Goal: Task Accomplishment & Management: Complete application form

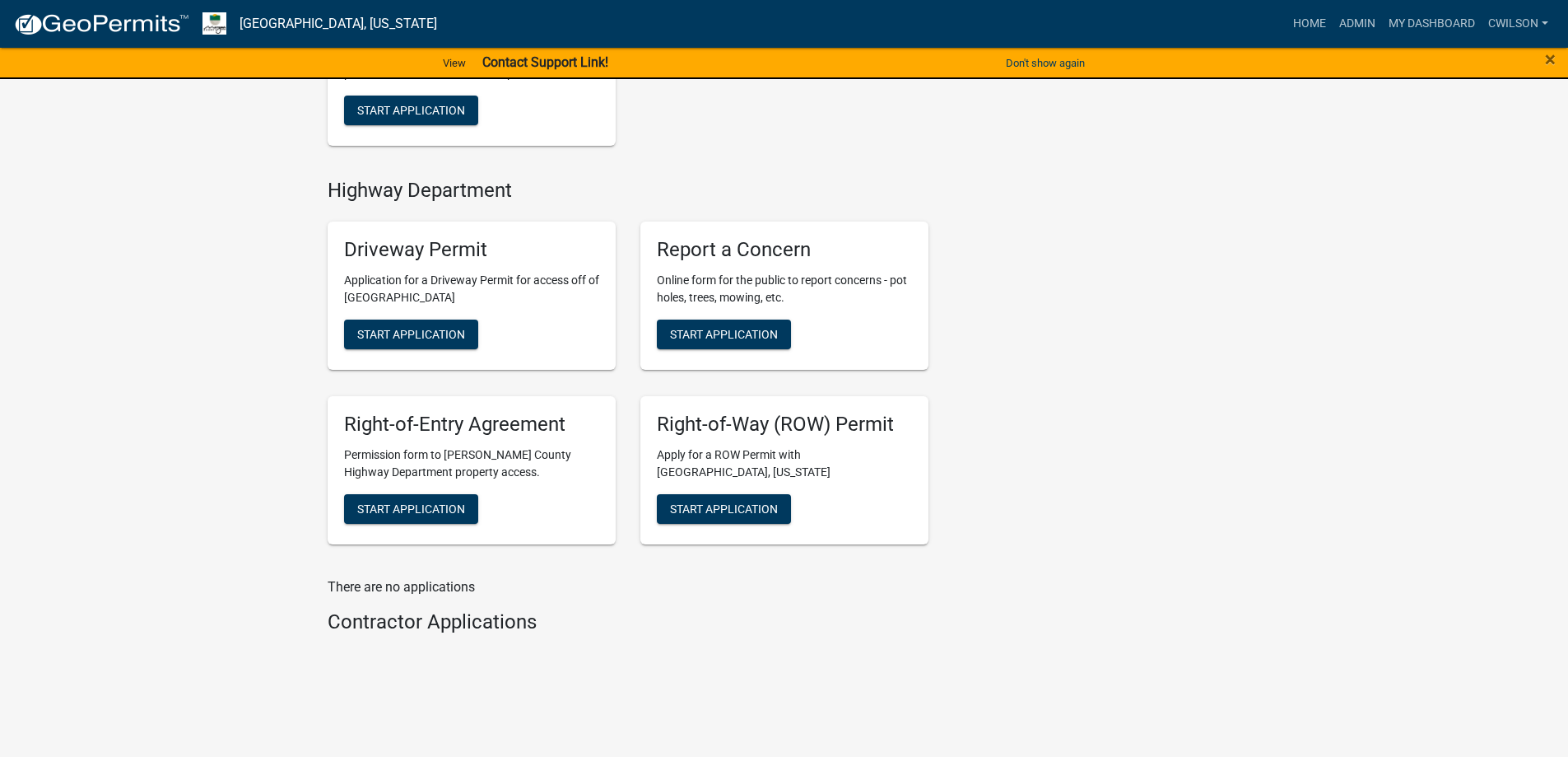
scroll to position [653, 0]
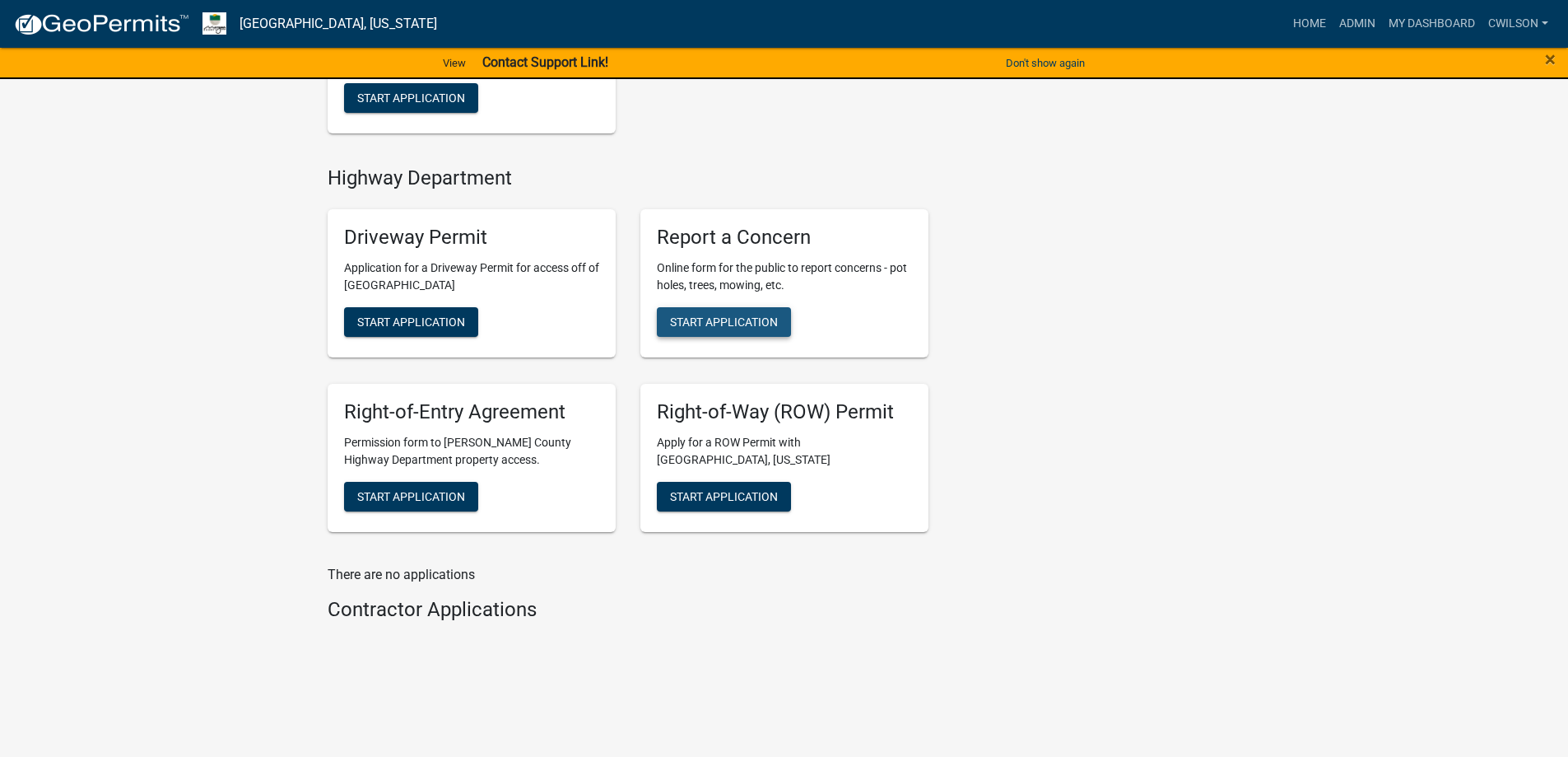
click at [736, 328] on span "Start Application" at bounding box center [724, 321] width 108 height 13
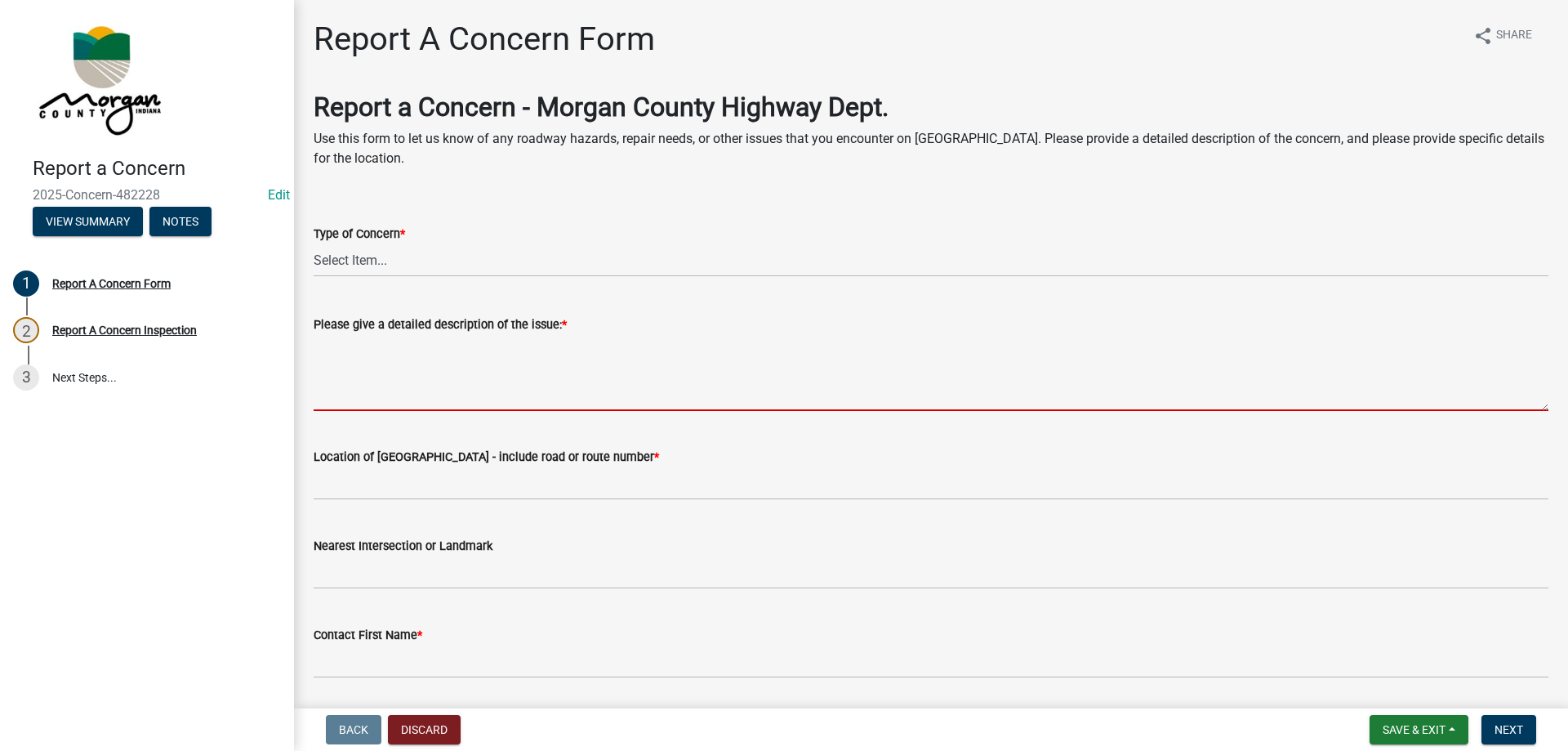
click at [508, 377] on textarea "Please give a detailed description of the issue: *" at bounding box center [930, 372] width 1234 height 76
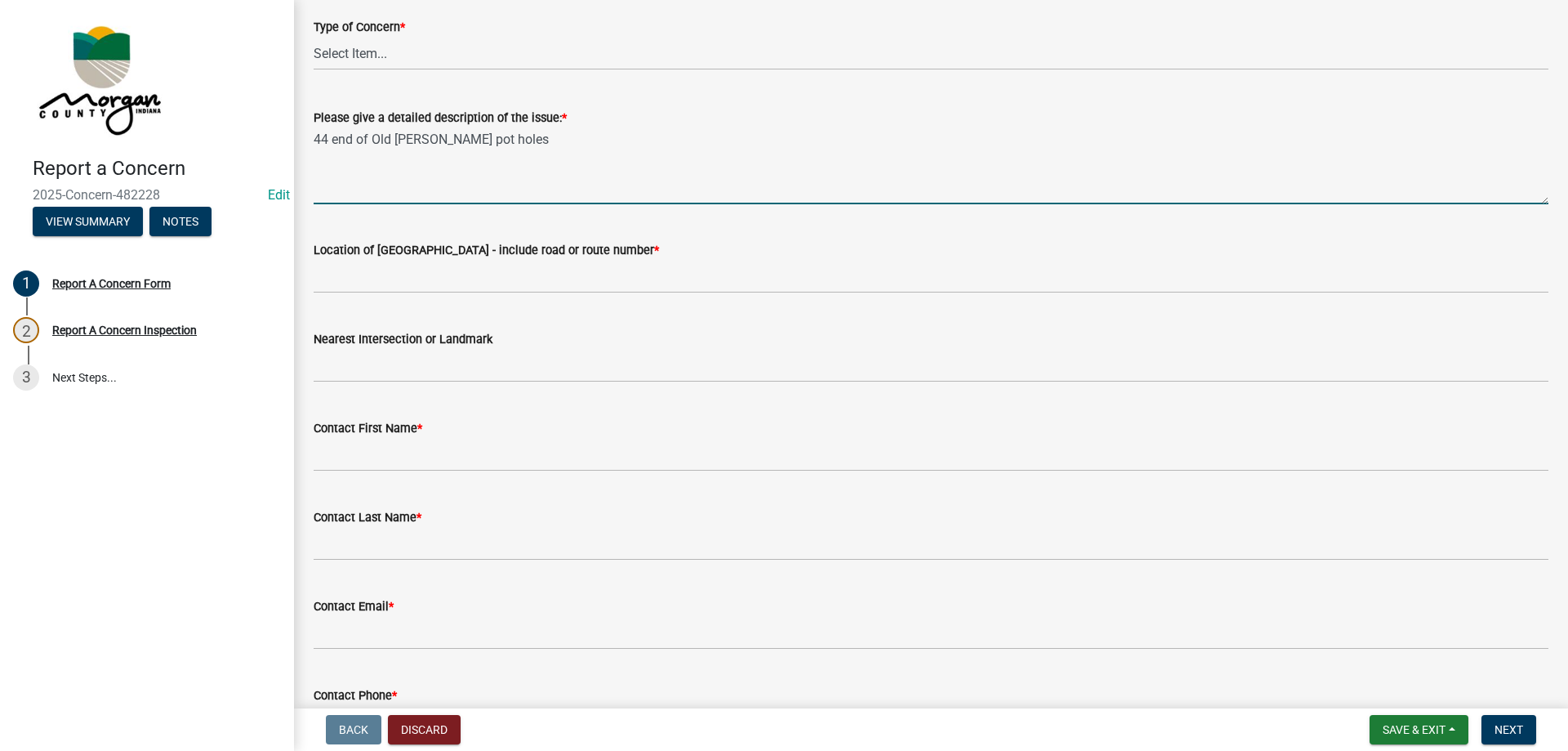
scroll to position [245, 0]
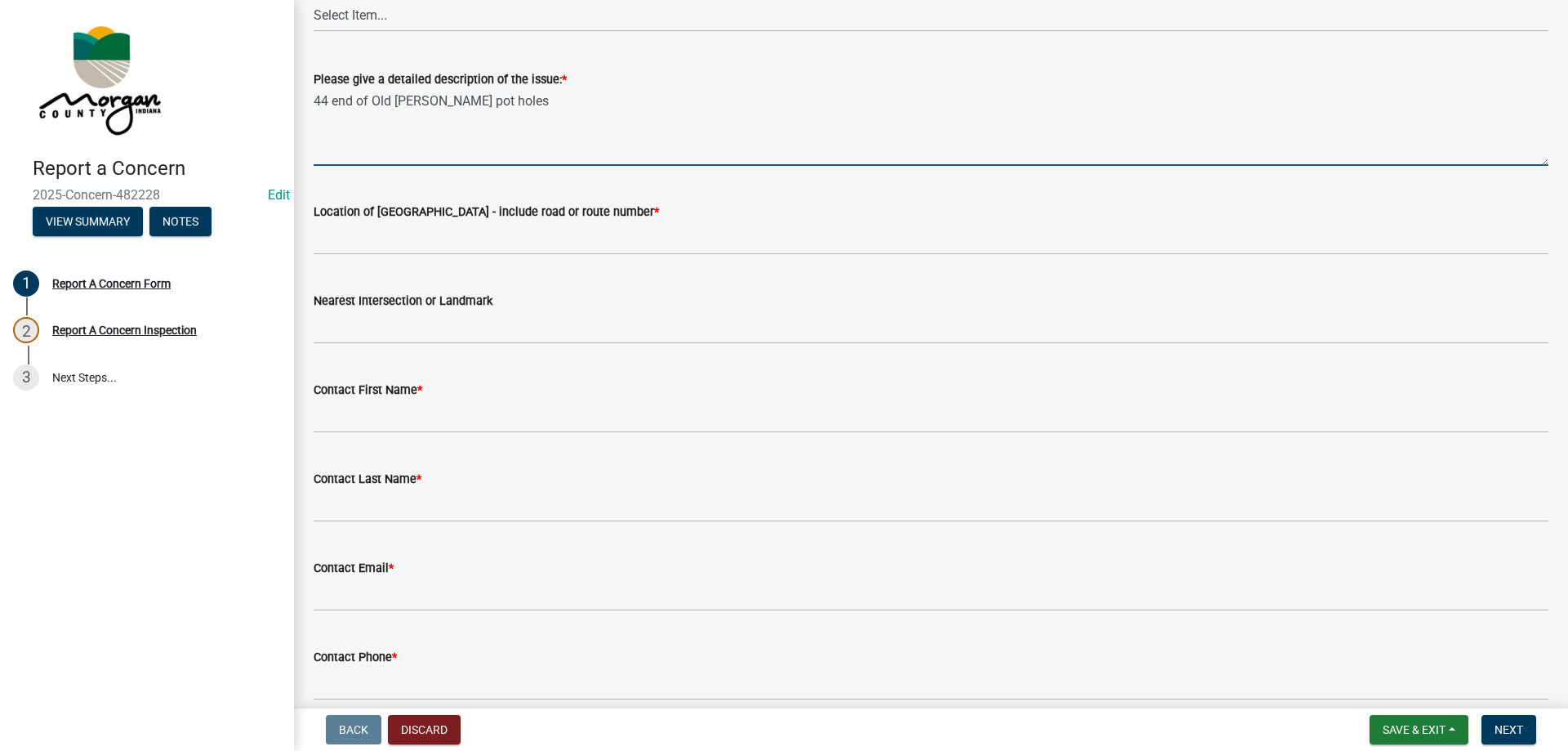
type textarea "44 end of Old [PERSON_NAME] pot holes"
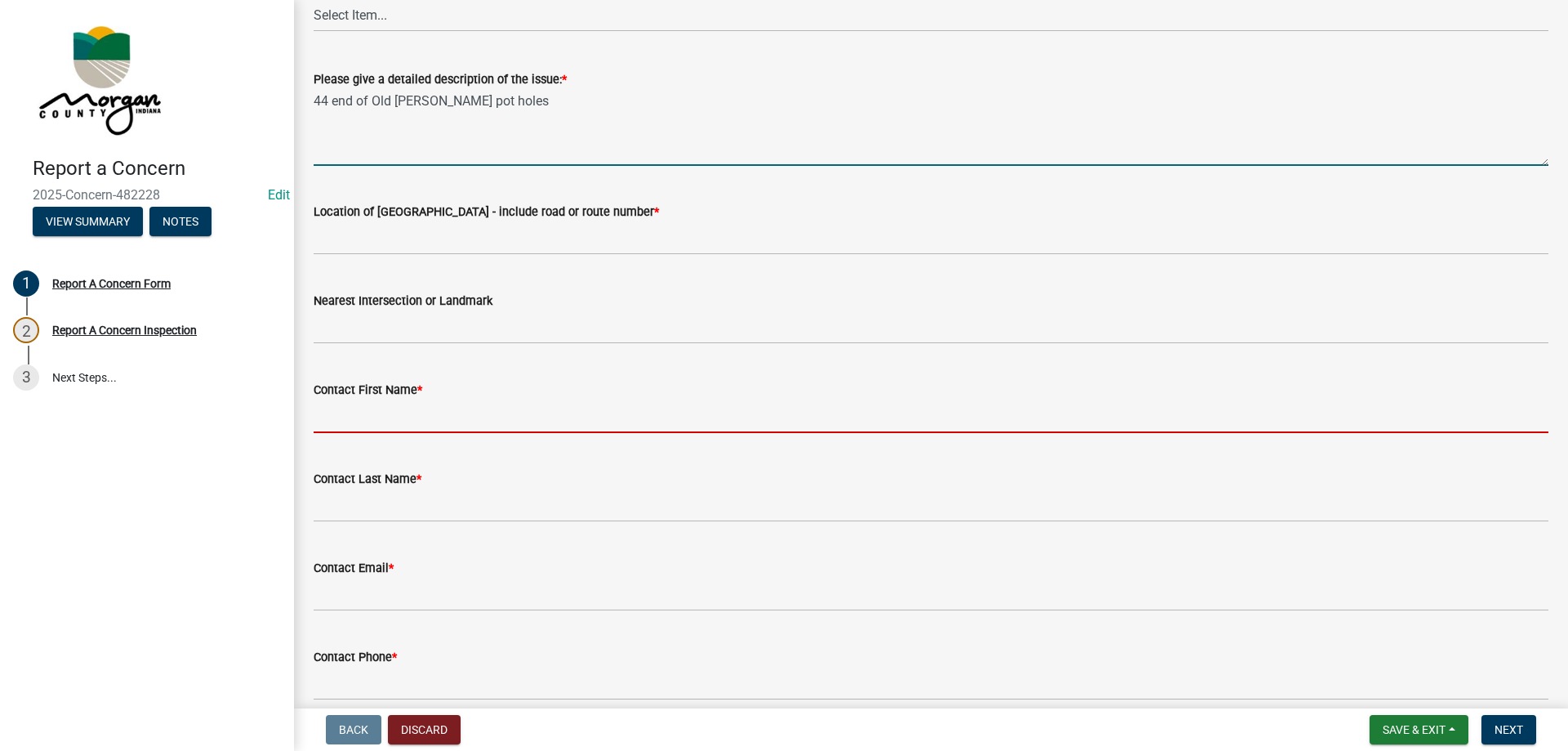
click at [470, 419] on input "Contact First Name *" at bounding box center [930, 416] width 1234 height 34
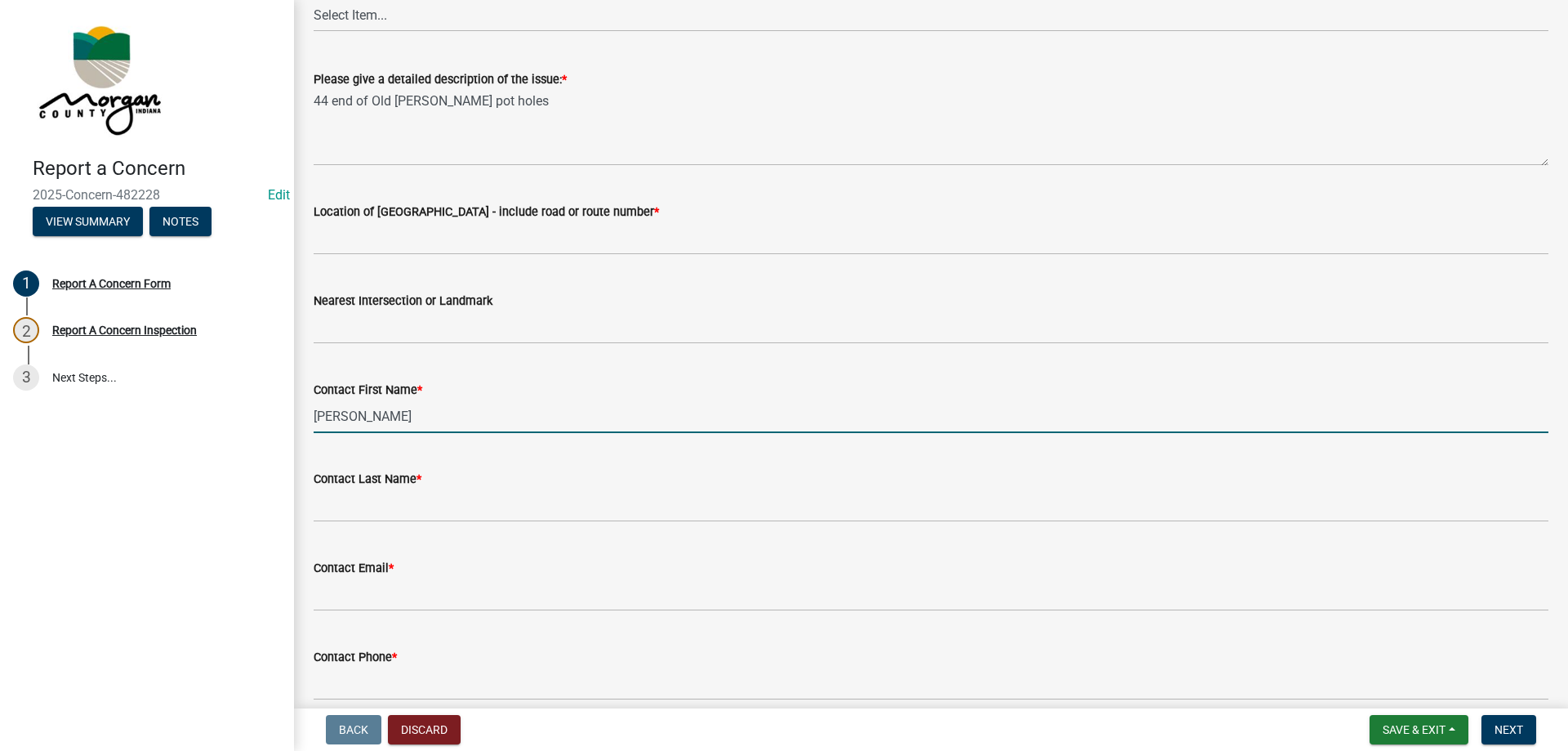
type input "[PERSON_NAME]"
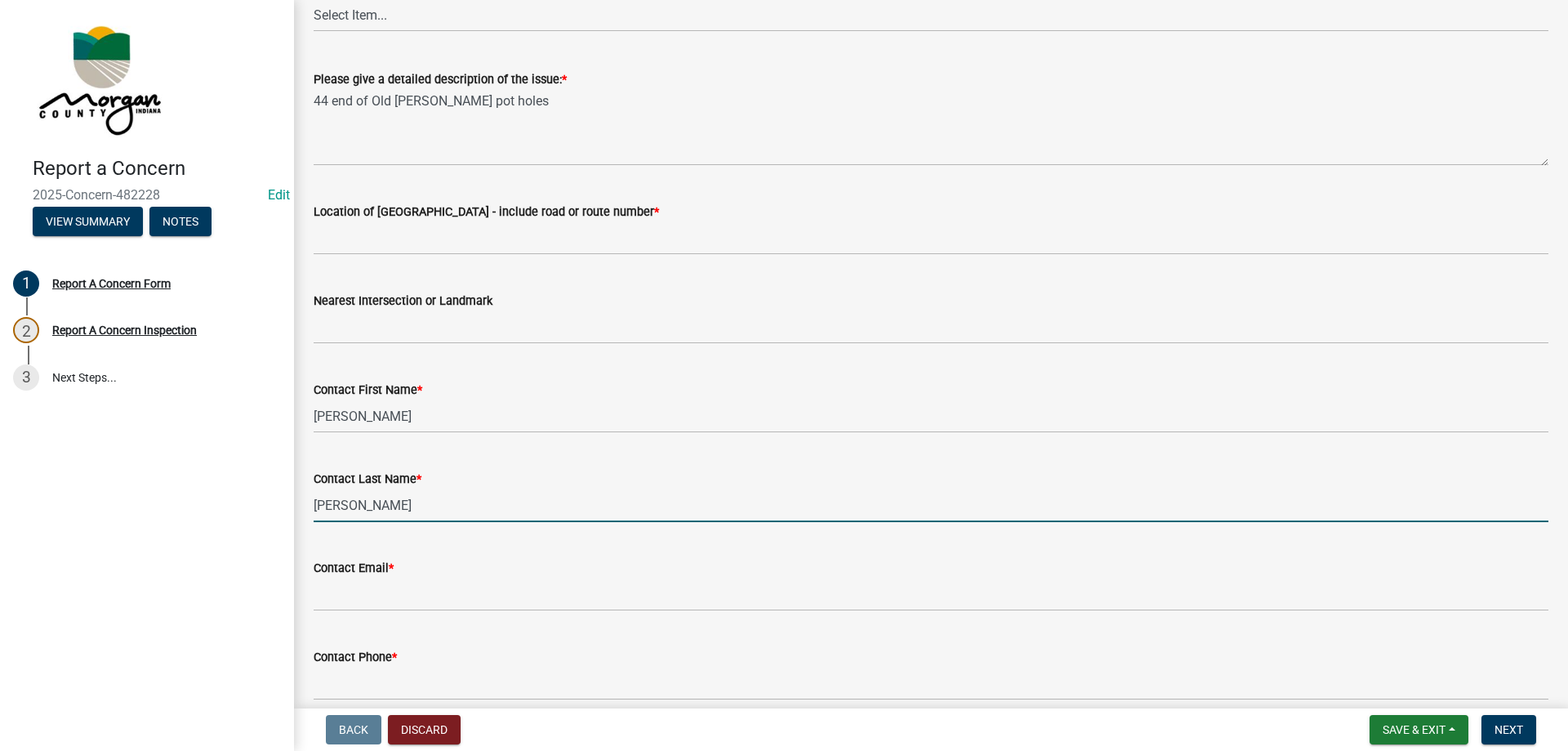
type input "[PERSON_NAME]"
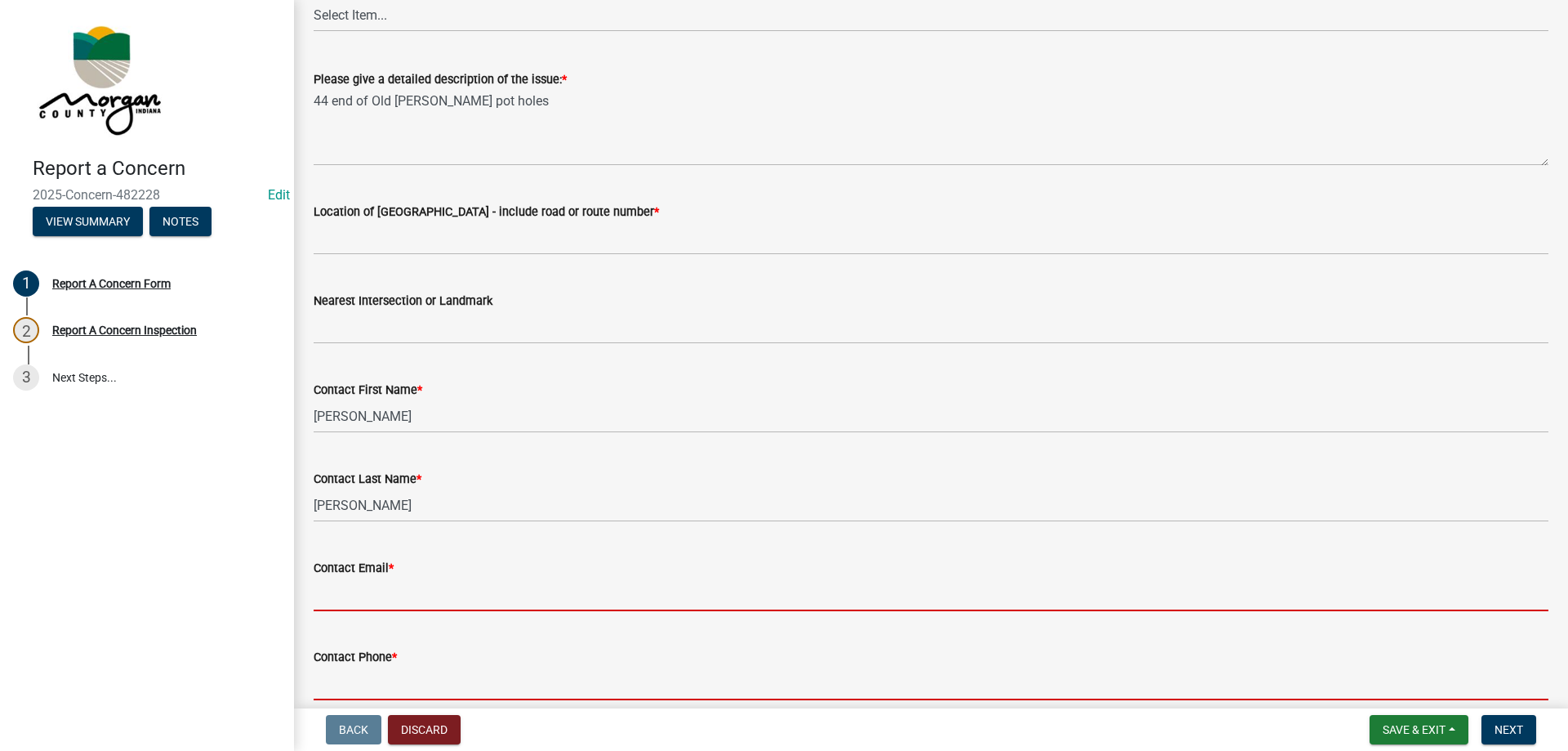
scroll to position [263, 0]
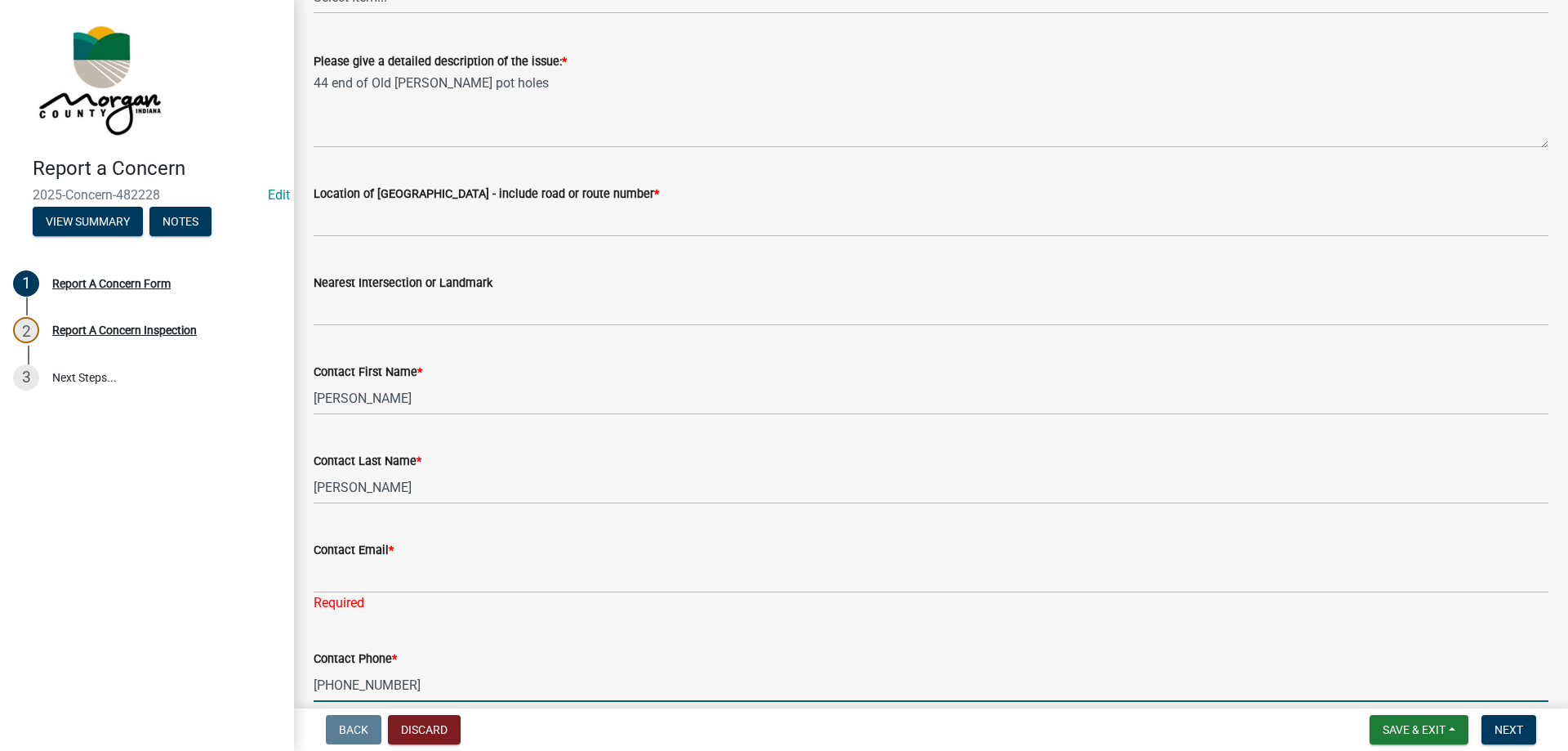
click at [361, 687] on input "[PHONE_NUMBER]" at bounding box center [930, 685] width 1234 height 34
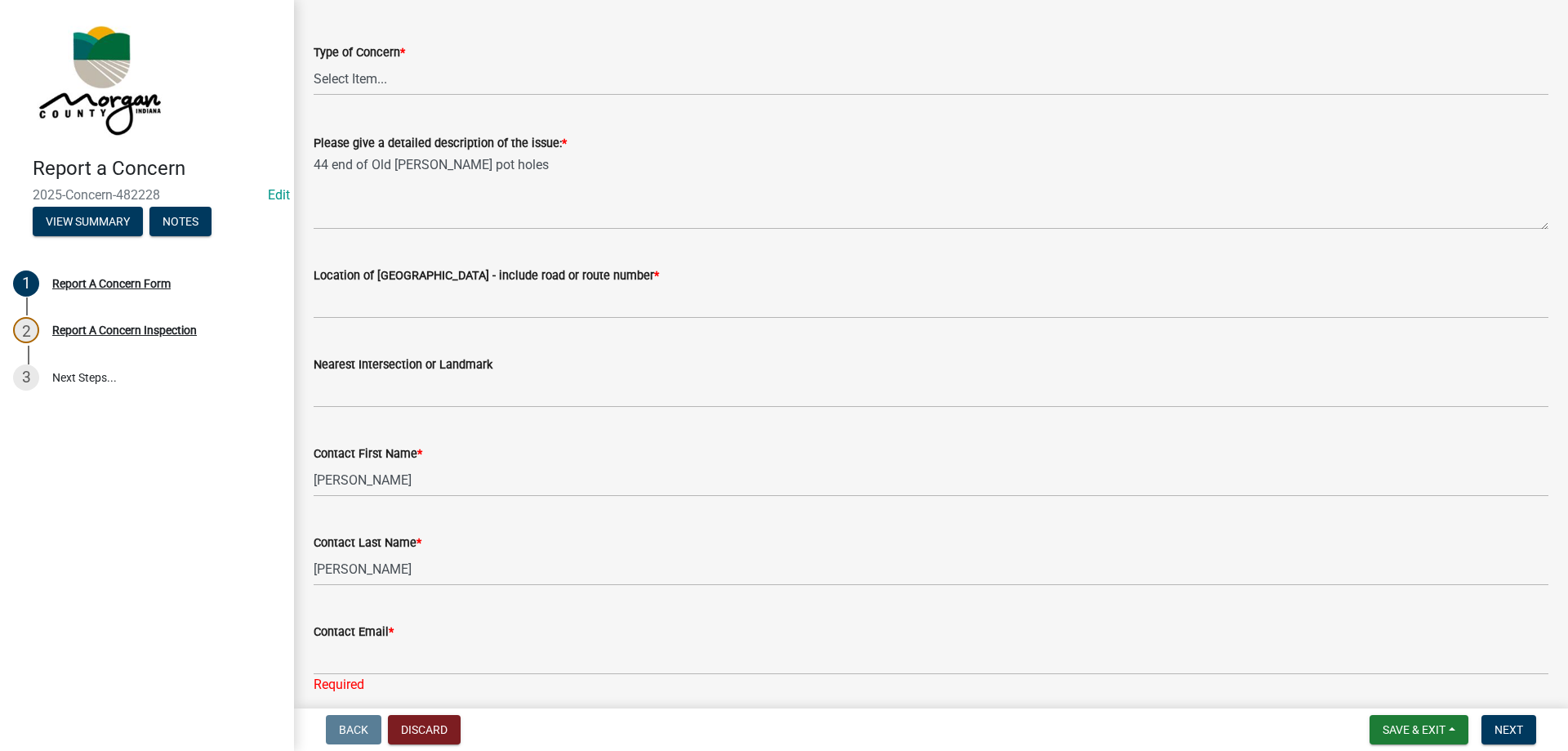
type input "[PHONE_NUMBER]"
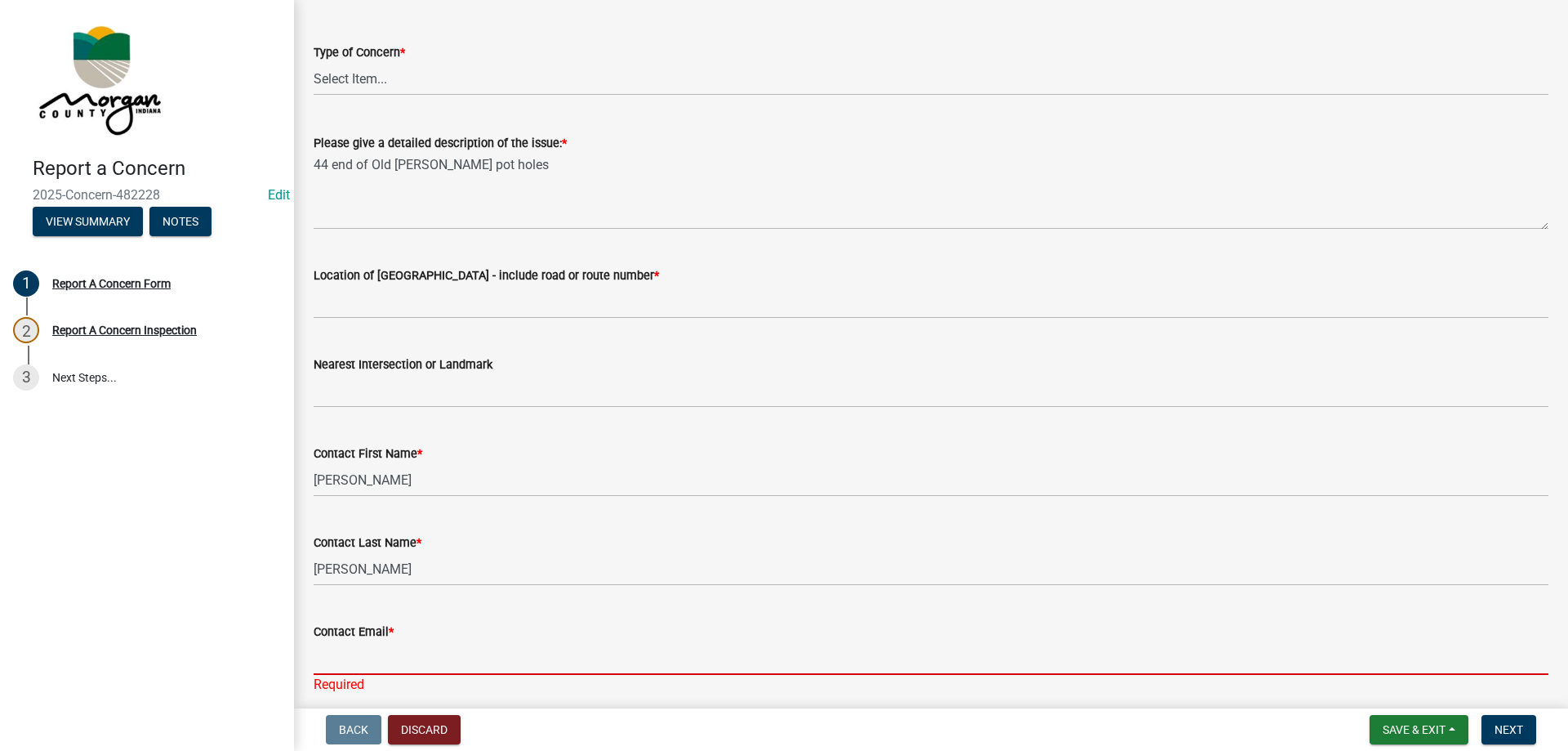
click at [454, 661] on input "Contact Email *" at bounding box center [930, 658] width 1234 height 34
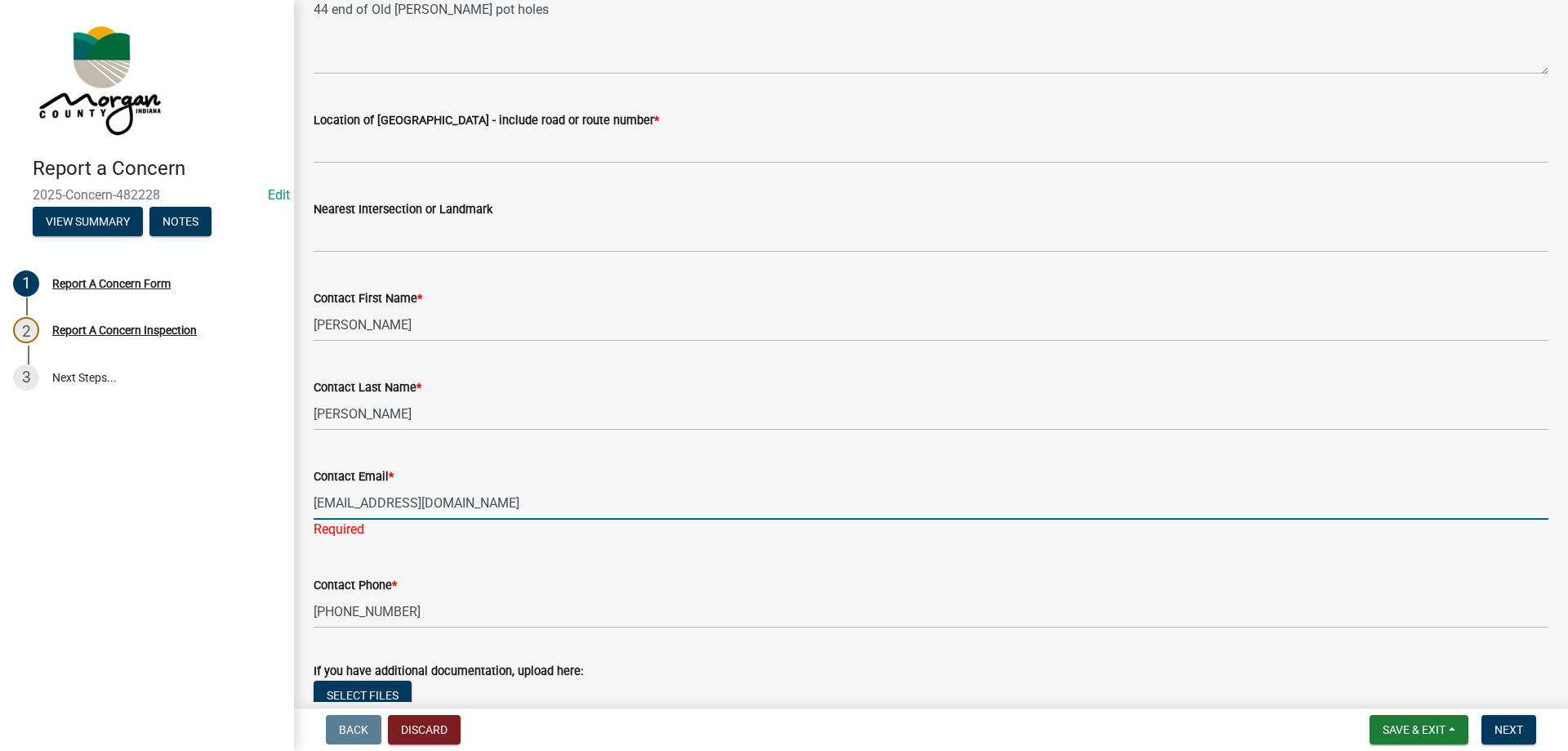
scroll to position [329, 0]
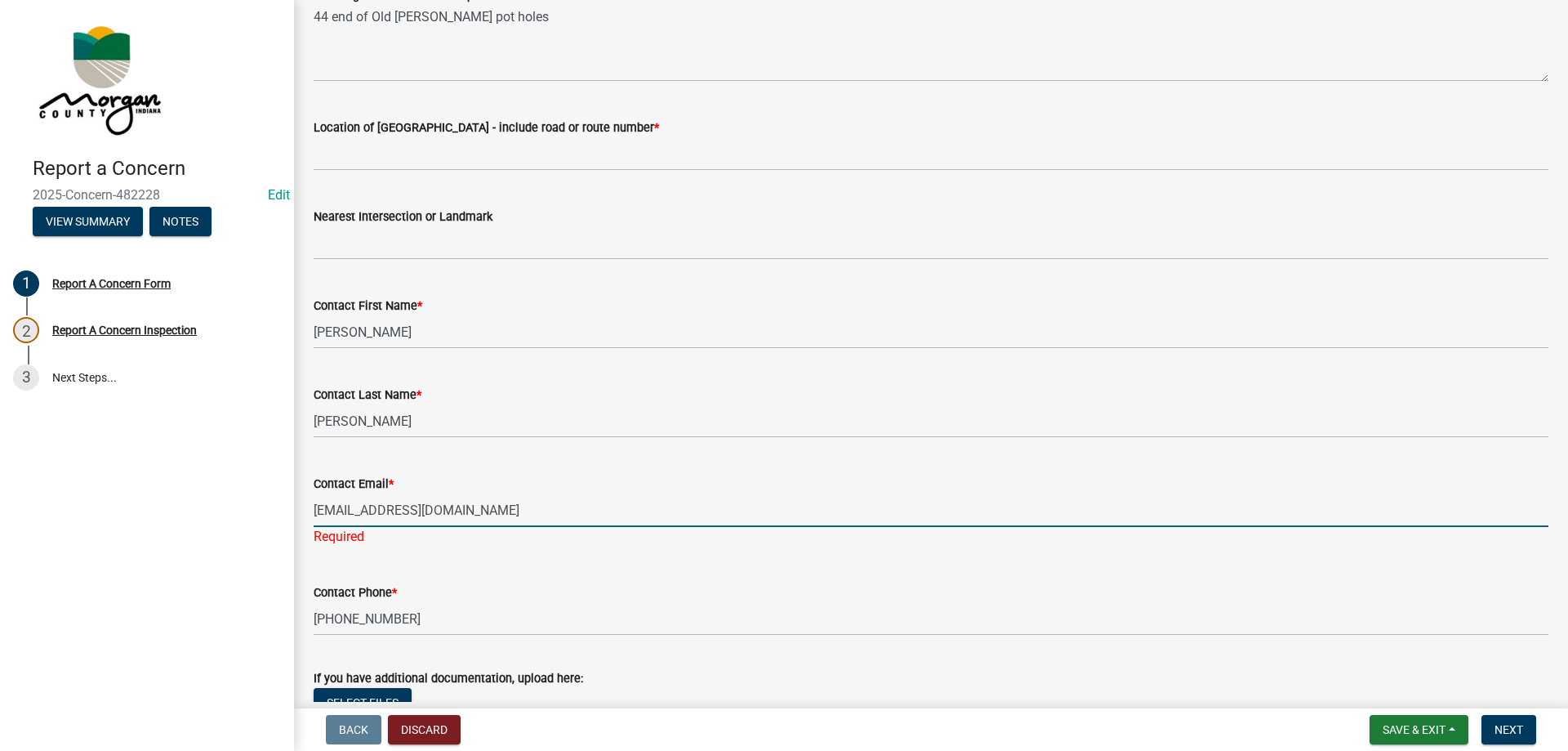
type input "[EMAIL_ADDRESS][DOMAIN_NAME]"
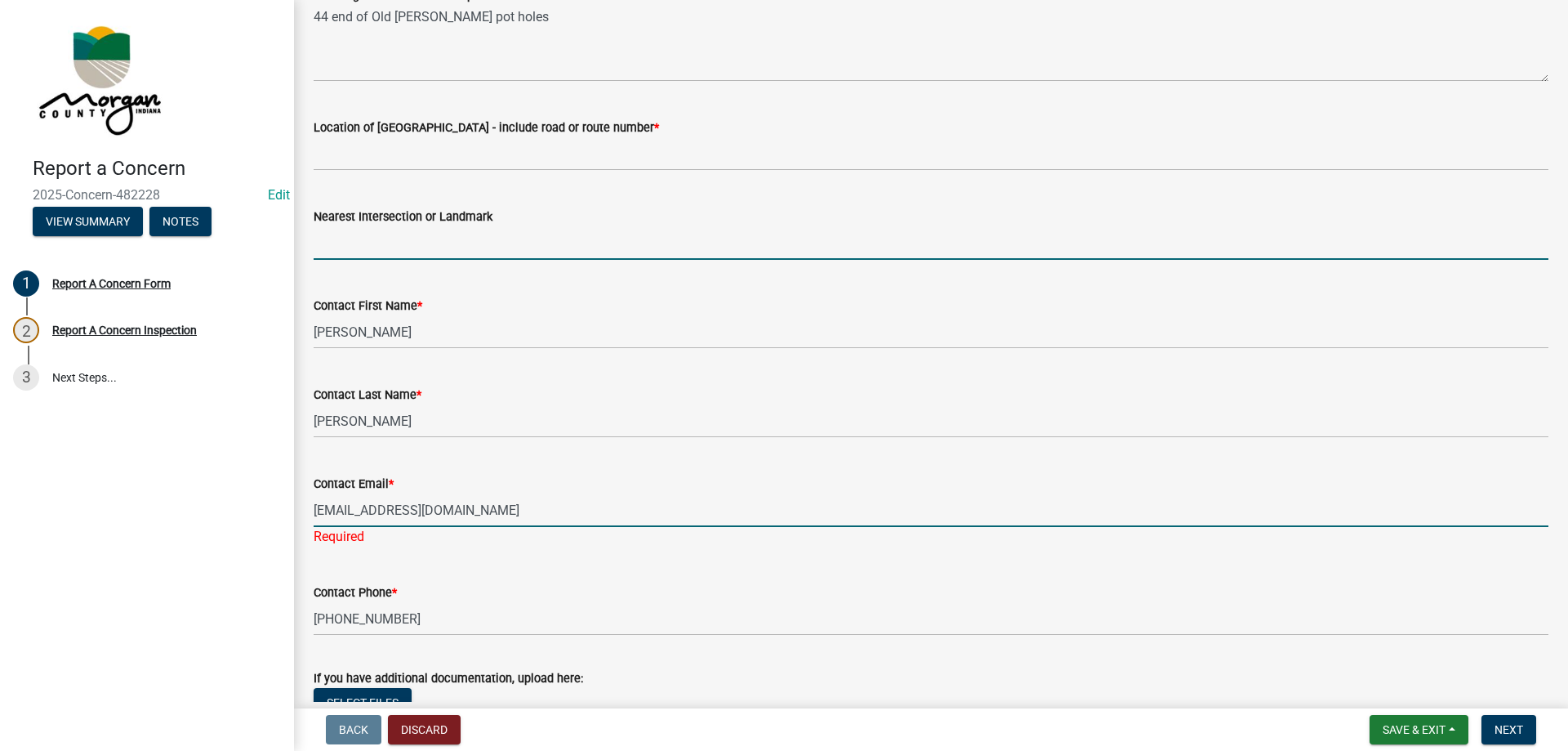
click at [417, 237] on input "Nearest Intersection or Landmark" at bounding box center [930, 243] width 1234 height 34
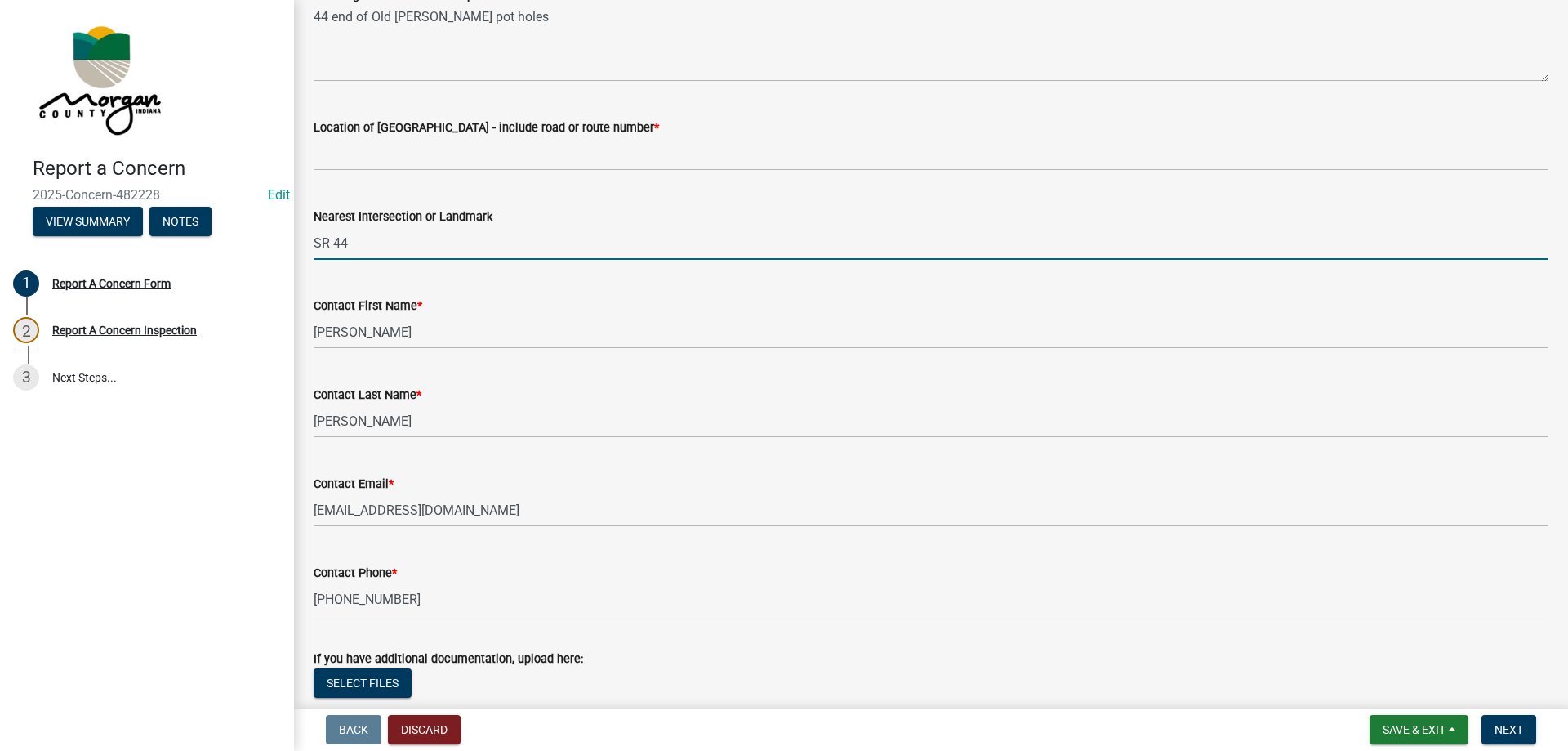
scroll to position [84, 0]
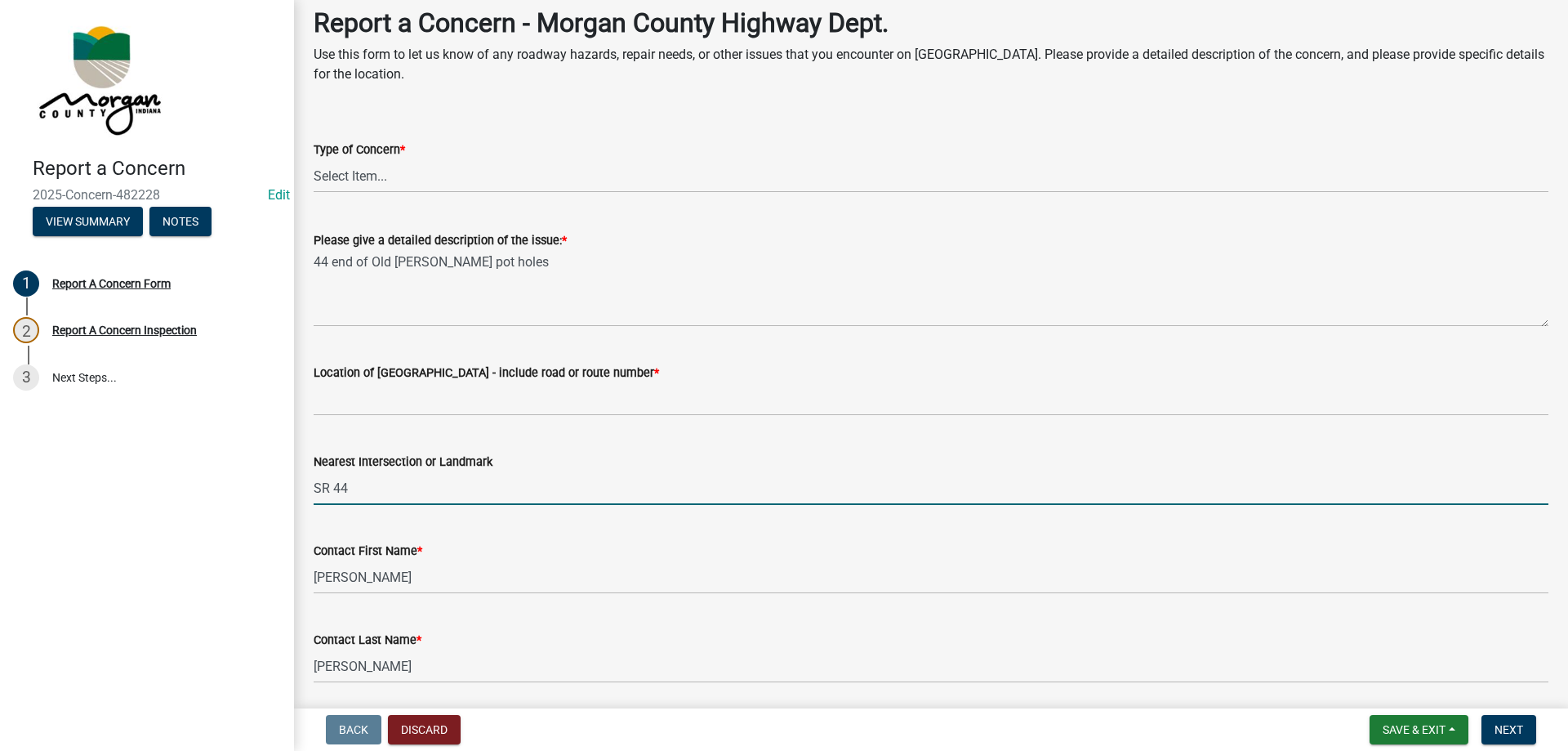
type input "SR 44"
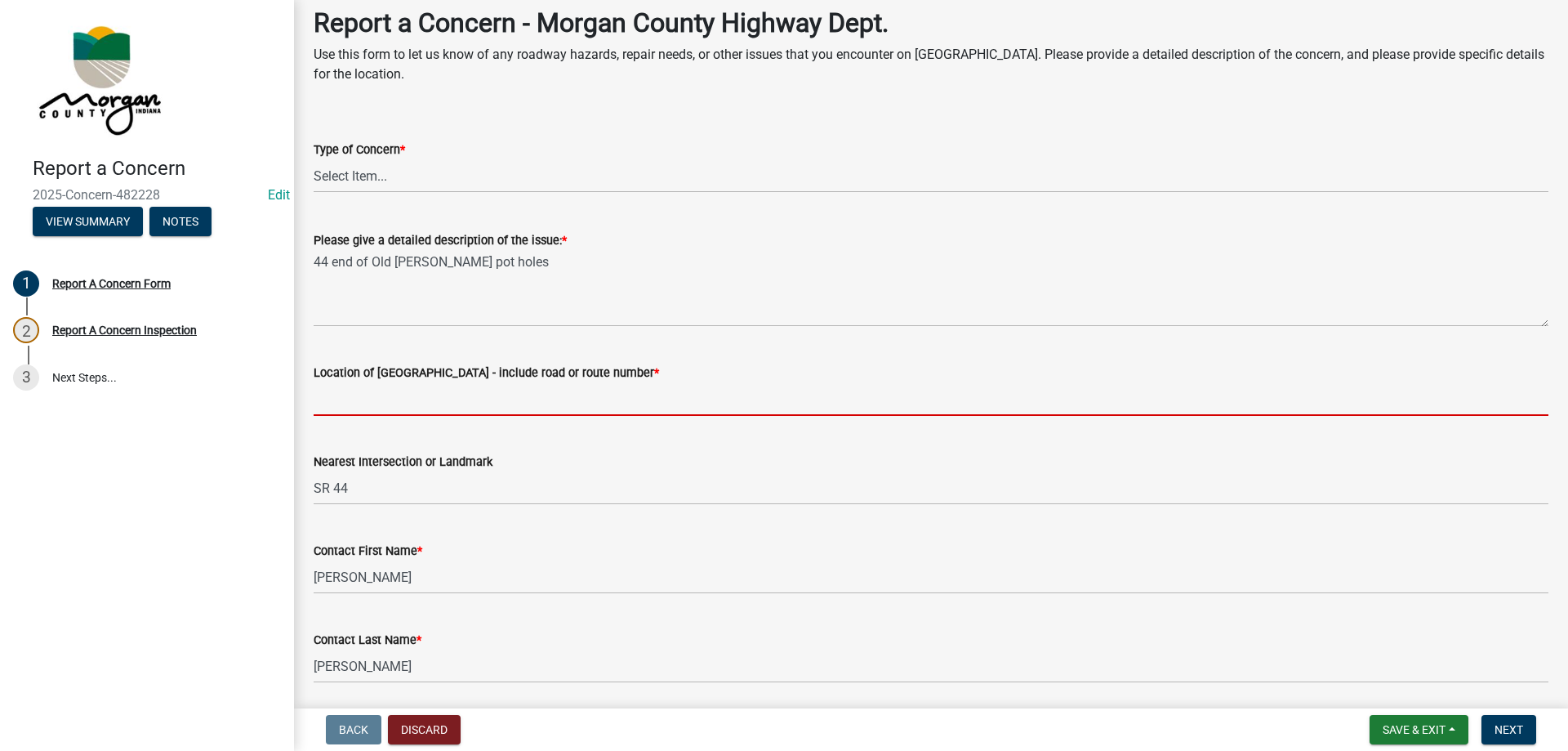
drag, startPoint x: 352, startPoint y: 387, endPoint x: 332, endPoint y: 368, distance: 27.6
click at [336, 373] on form "Location of [GEOGRAPHIC_DATA] - include road or route number *" at bounding box center [930, 390] width 1234 height 53
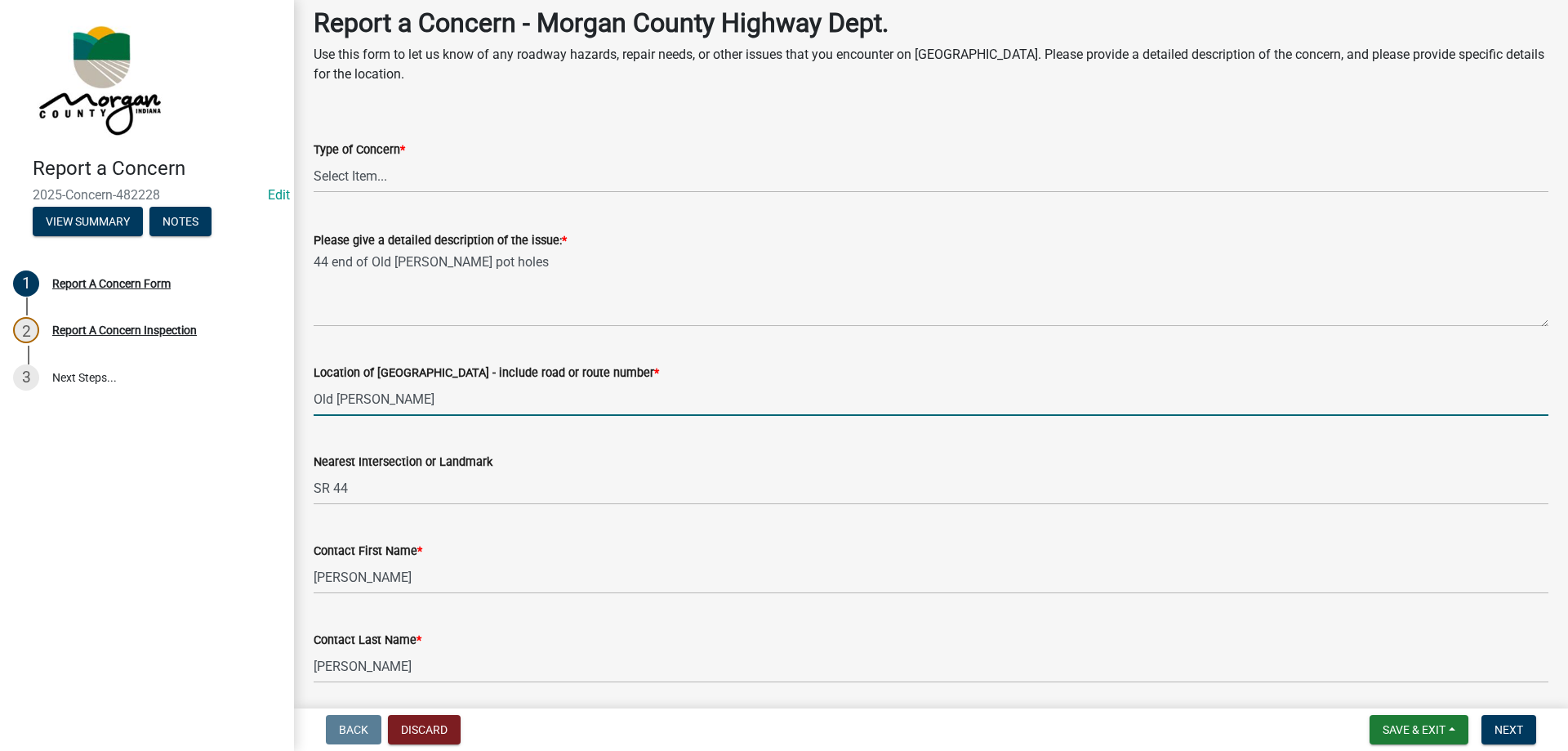
type input "Old [PERSON_NAME]"
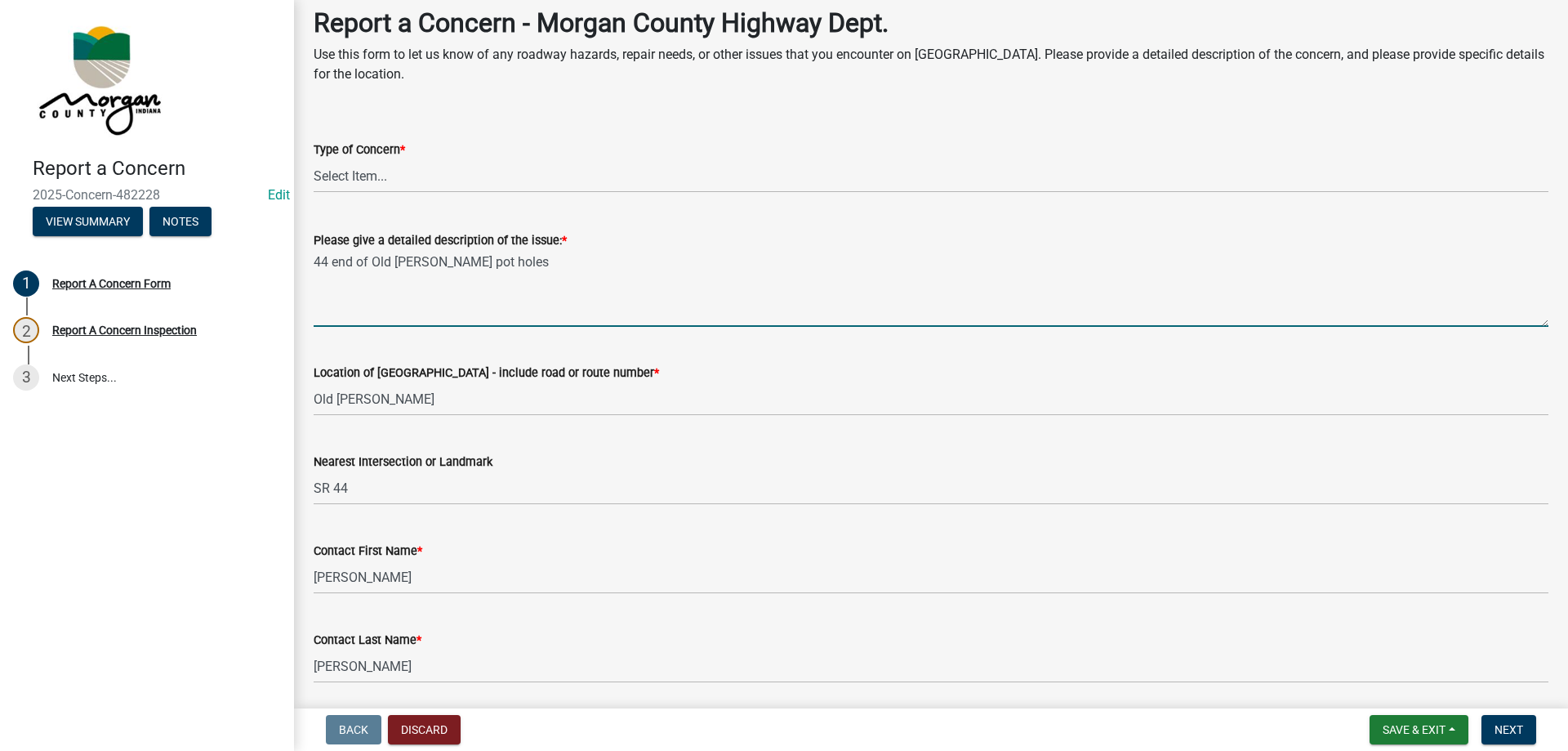
click at [627, 279] on textarea "44 end of Old [PERSON_NAME] pot holes" at bounding box center [930, 289] width 1234 height 76
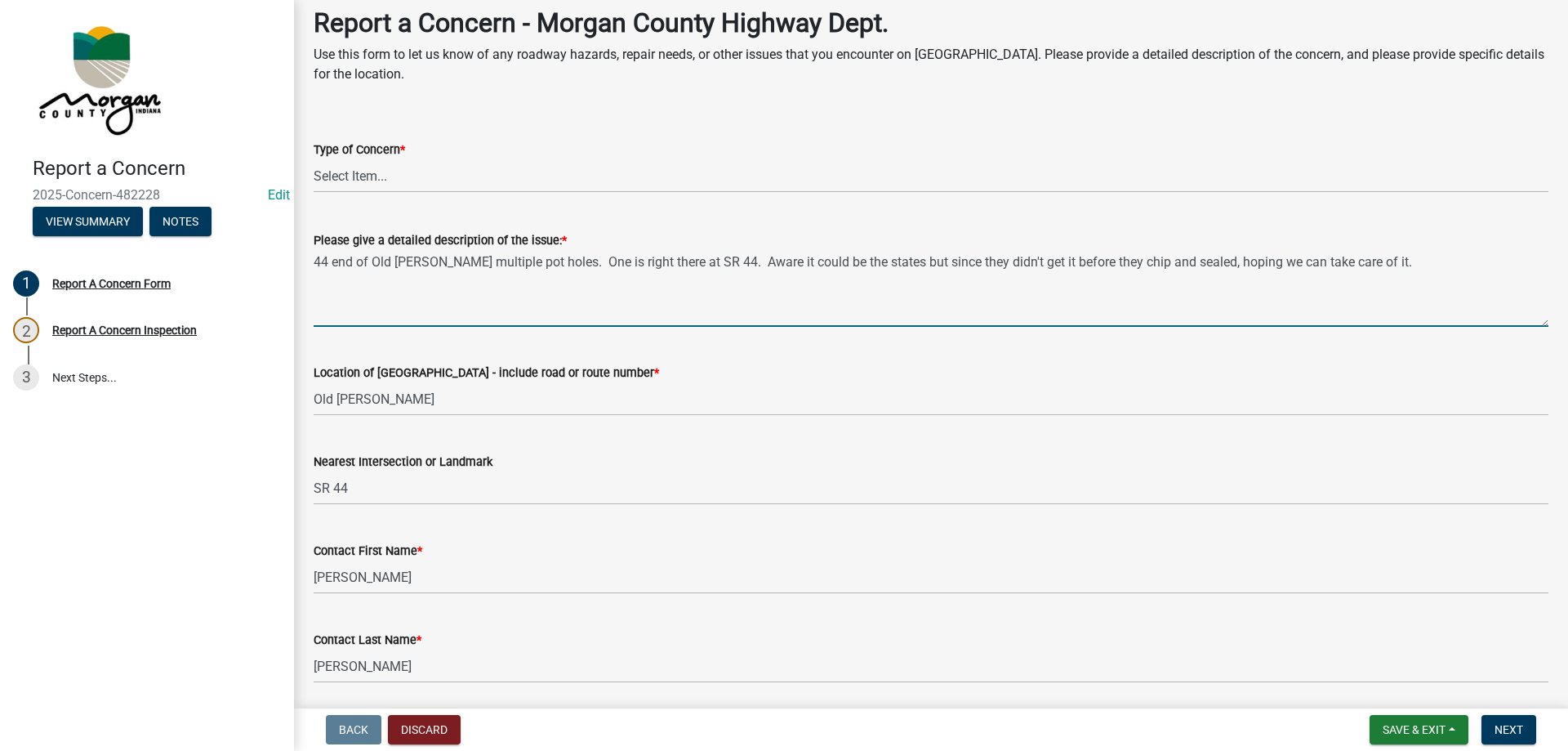
drag, startPoint x: 555, startPoint y: 266, endPoint x: 574, endPoint y: 260, distance: 19.9
click at [556, 266] on textarea "44 end of Old [PERSON_NAME] multiple pot holes. One is right there at SR 44. Aw…" at bounding box center [930, 289] width 1234 height 76
click at [314, 261] on textarea "44 end of Old [PERSON_NAME] multiple pot holes throughout . One is right there …" at bounding box center [930, 289] width 1234 height 76
click at [527, 263] on textarea "Mainly on the 44 end of Old [PERSON_NAME] multiple pot holes throughout . One i…" at bounding box center [930, 289] width 1234 height 76
click at [1048, 253] on textarea "Mainly on the 44 end of Old [PERSON_NAME], multiple pot holes throughout . One …" at bounding box center [930, 289] width 1234 height 76
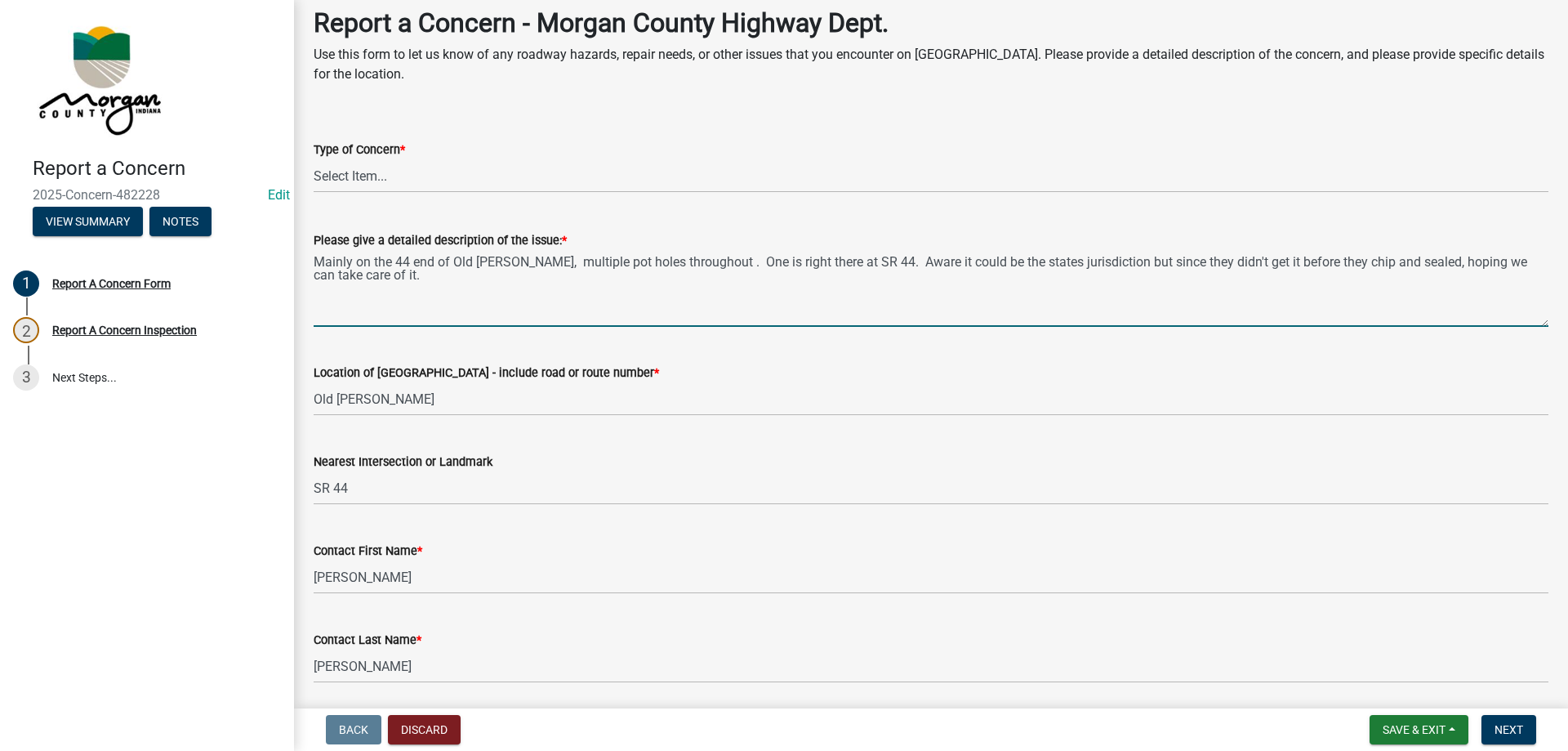
click at [1386, 265] on textarea "Mainly on the 44 end of Old [PERSON_NAME], multiple pot holes throughout . One …" at bounding box center [930, 289] width 1234 height 76
click at [1466, 265] on textarea "Mainly on the 44 end of Old [PERSON_NAME], multiple pot holes throughout . One …" at bounding box center [930, 289] width 1234 height 76
click at [478, 272] on textarea "Mainly on the 44 end of Old [PERSON_NAME], multiple pot holes throughout . One …" at bounding box center [930, 289] width 1234 height 76
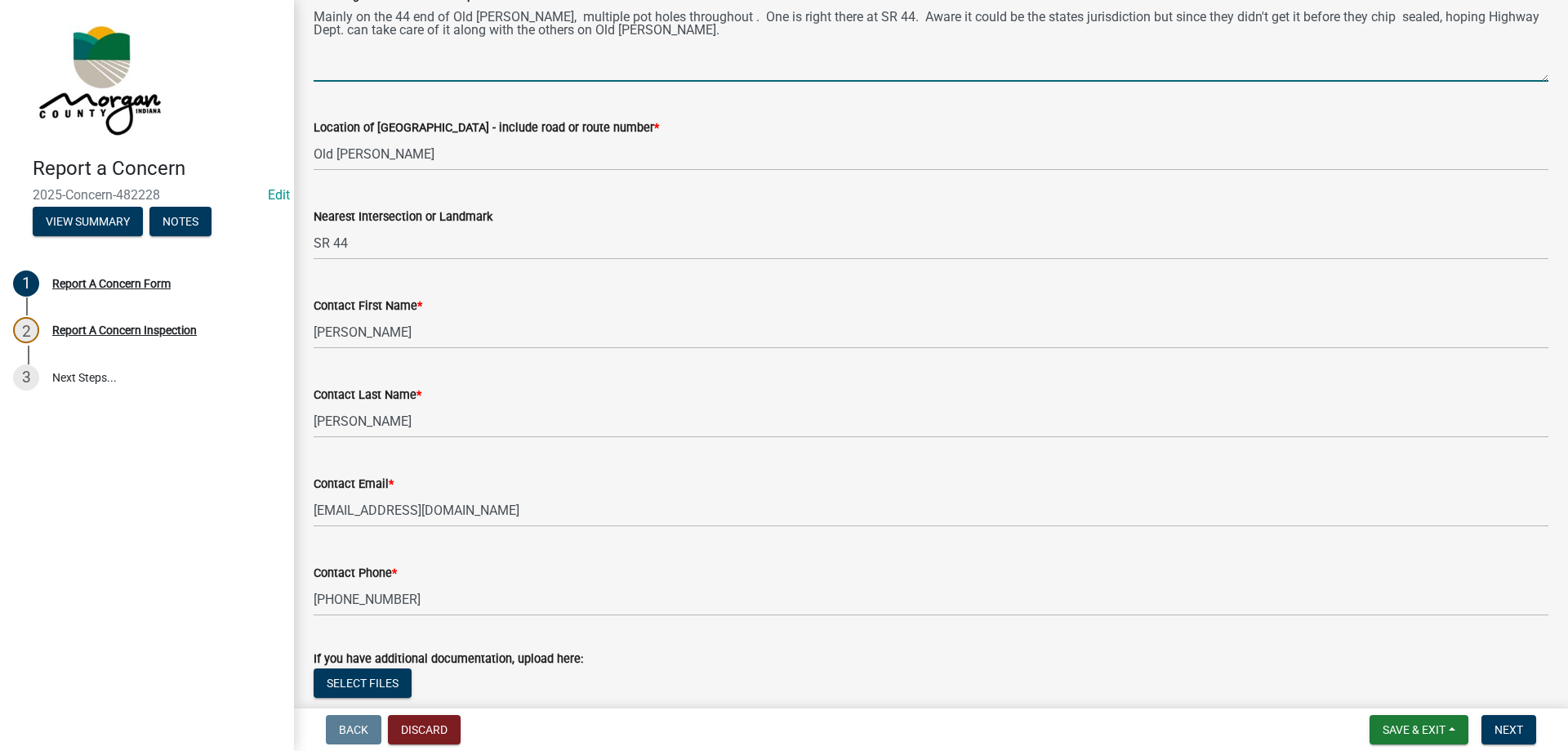
type textarea "Mainly on the 44 end of Old [PERSON_NAME], multiple pot holes throughout . One …"
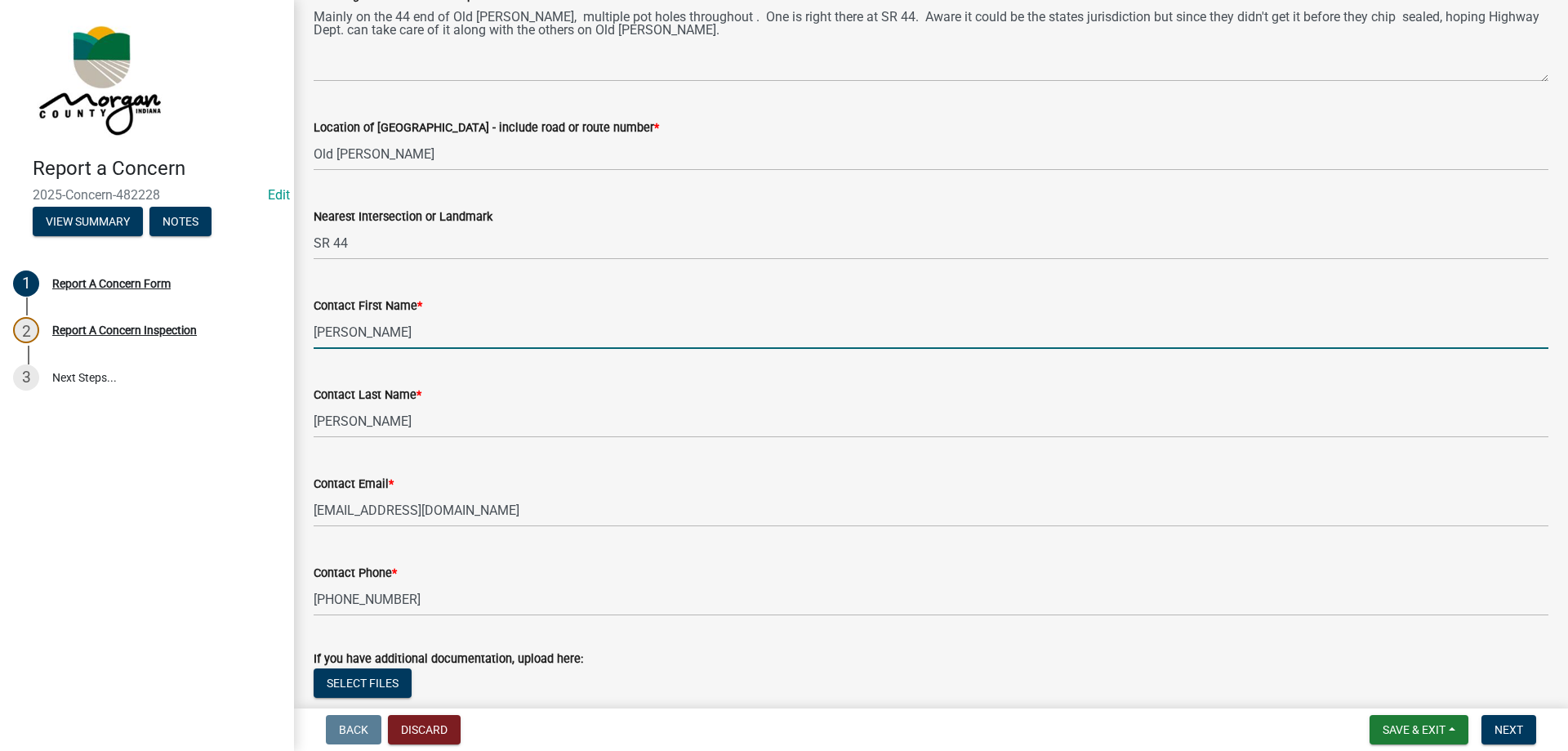
drag, startPoint x: 363, startPoint y: 320, endPoint x: 295, endPoint y: 327, distance: 68.4
click at [295, 327] on div "Report A Concern Form share Share Report a Concern - Morgan County Highway Dept…" at bounding box center [930, 243] width 1273 height 1106
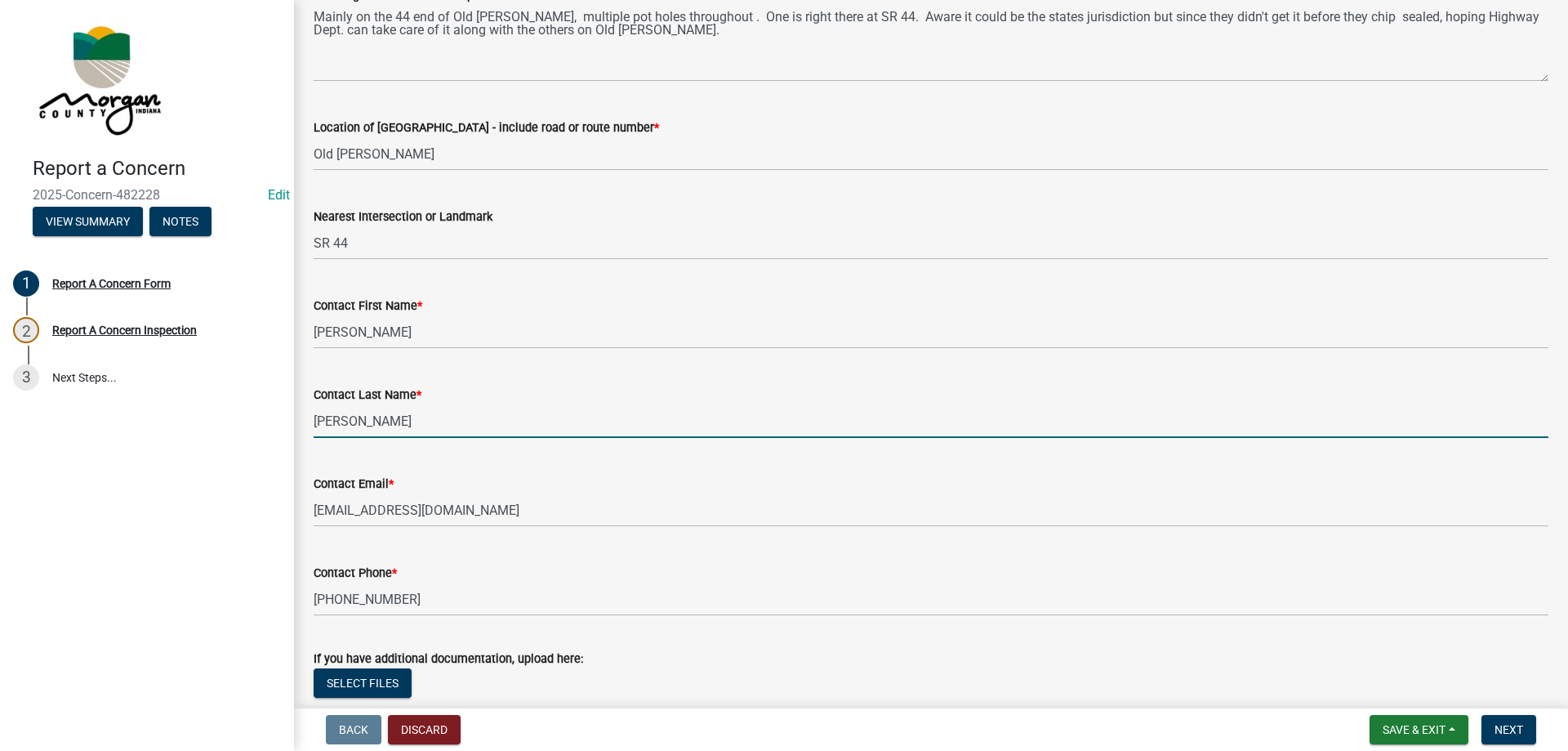
drag, startPoint x: 381, startPoint y: 427, endPoint x: 278, endPoint y: 414, distance: 103.8
click at [278, 414] on div "Report a Concern 2025-Concern-482228 Edit View Summary Notes 1 Report A Concern…" at bounding box center [784, 376] width 1568 height 751
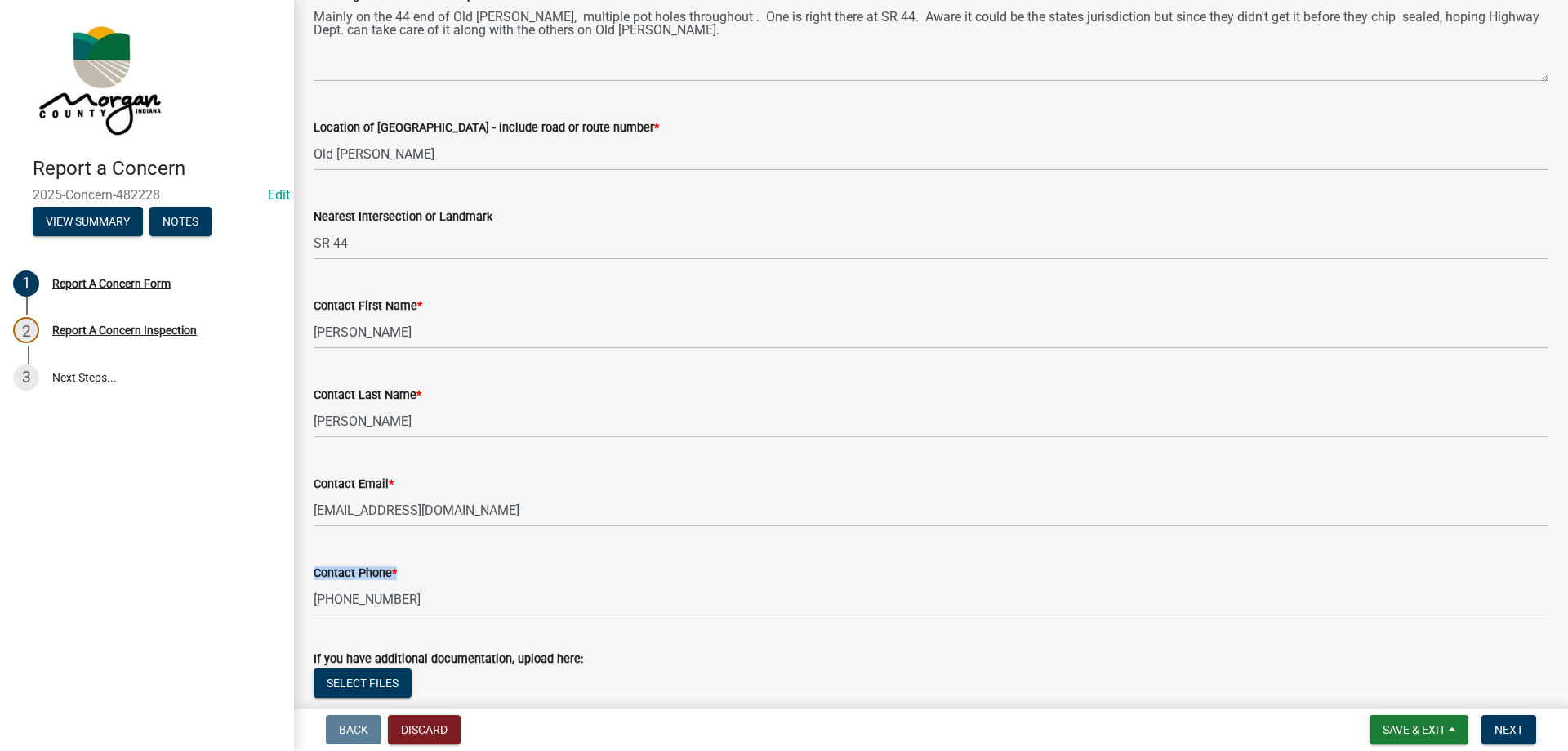
drag, startPoint x: 422, startPoint y: 581, endPoint x: 359, endPoint y: 608, distance: 68.5
click at [305, 603] on div "Contact Phone * [PHONE_NUMBER]" at bounding box center [931, 578] width 1259 height 76
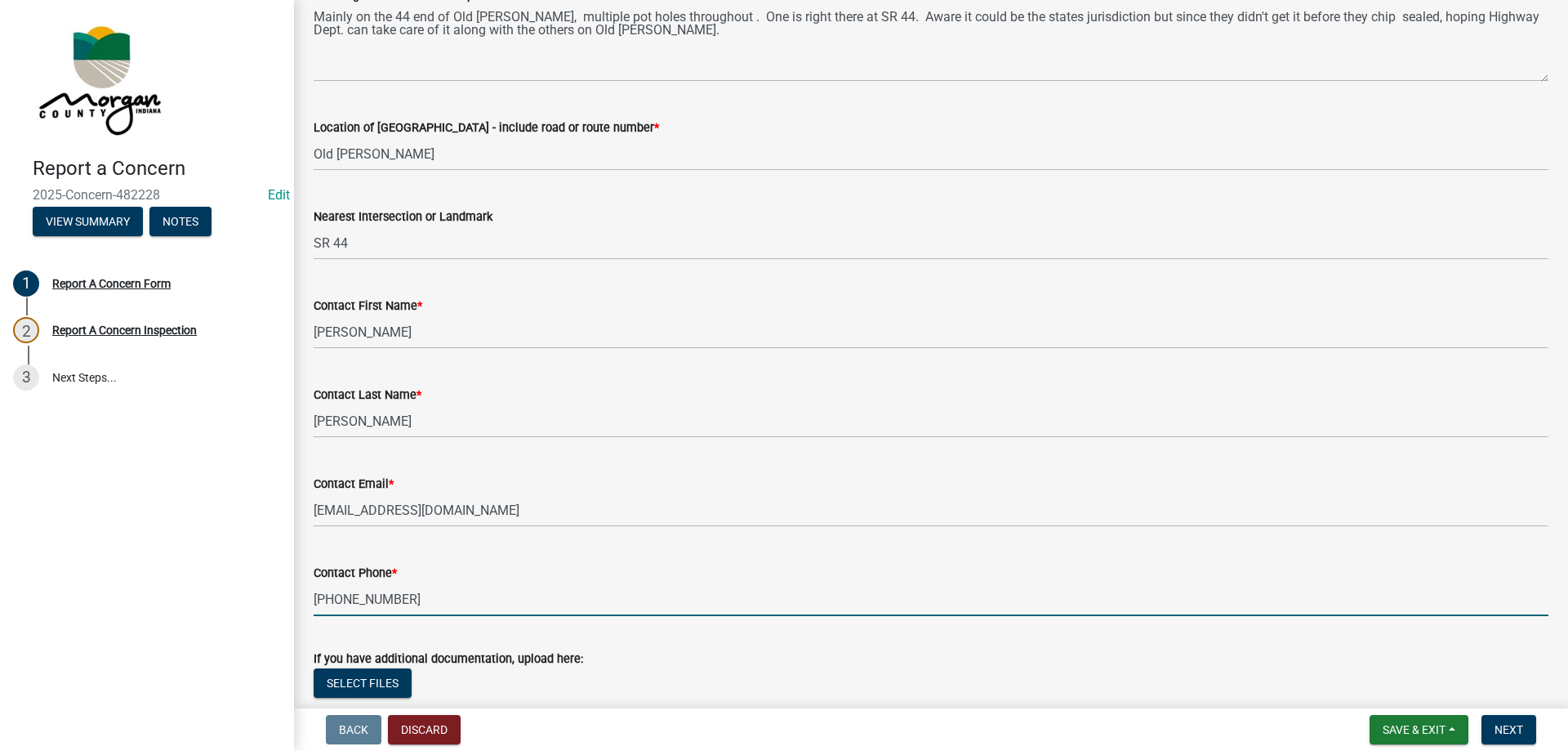
drag, startPoint x: 411, startPoint y: 609, endPoint x: 283, endPoint y: 600, distance: 128.3
click at [283, 600] on div "Report a Concern 2025-Concern-482228 Edit View Summary Notes 1 Report A Concern…" at bounding box center [784, 376] width 1568 height 751
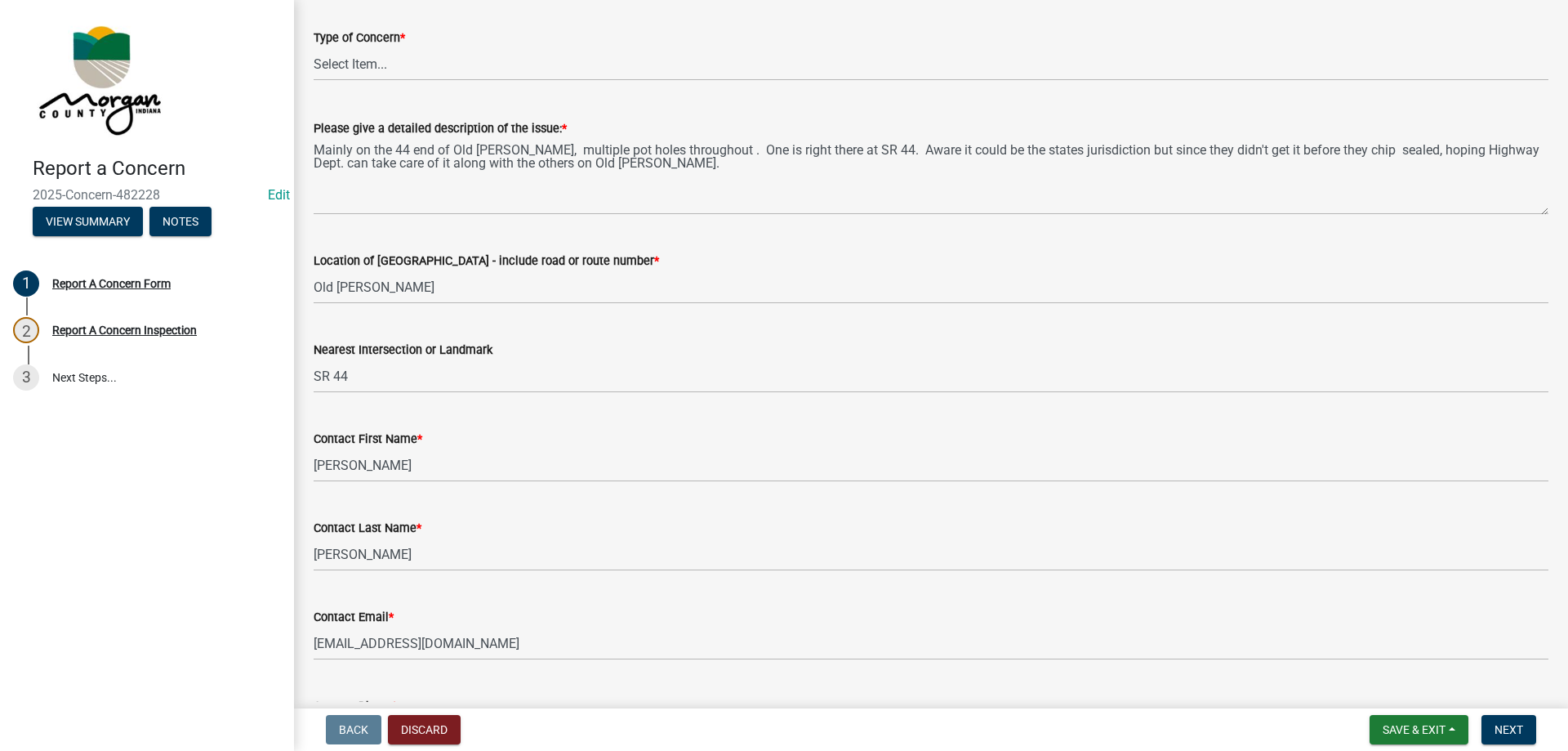
scroll to position [166, 0]
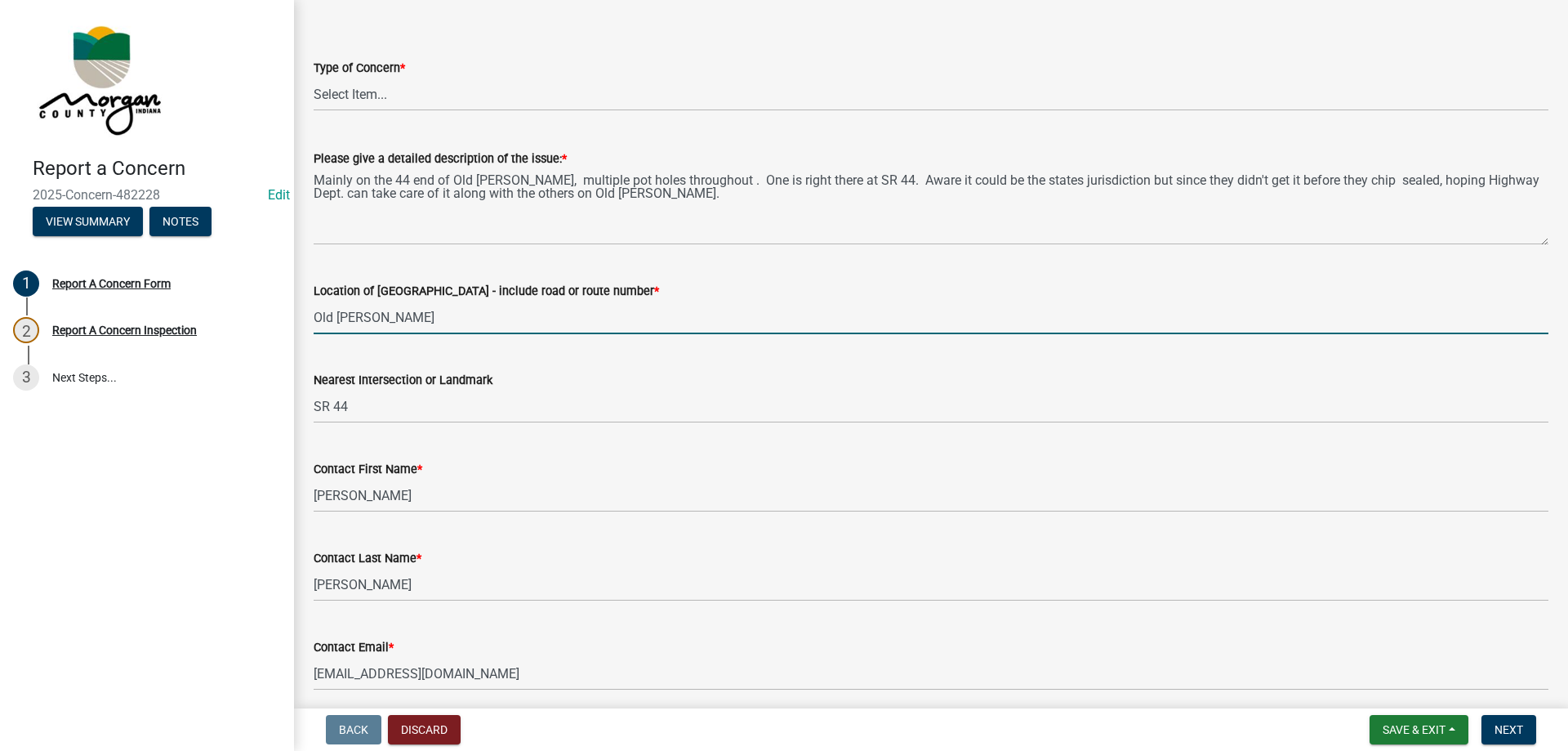
drag, startPoint x: 419, startPoint y: 322, endPoint x: 298, endPoint y: 317, distance: 121.1
click at [298, 317] on div "Report A Concern Form share Share Report a Concern - Morgan County Highway Dept…" at bounding box center [930, 407] width 1273 height 1106
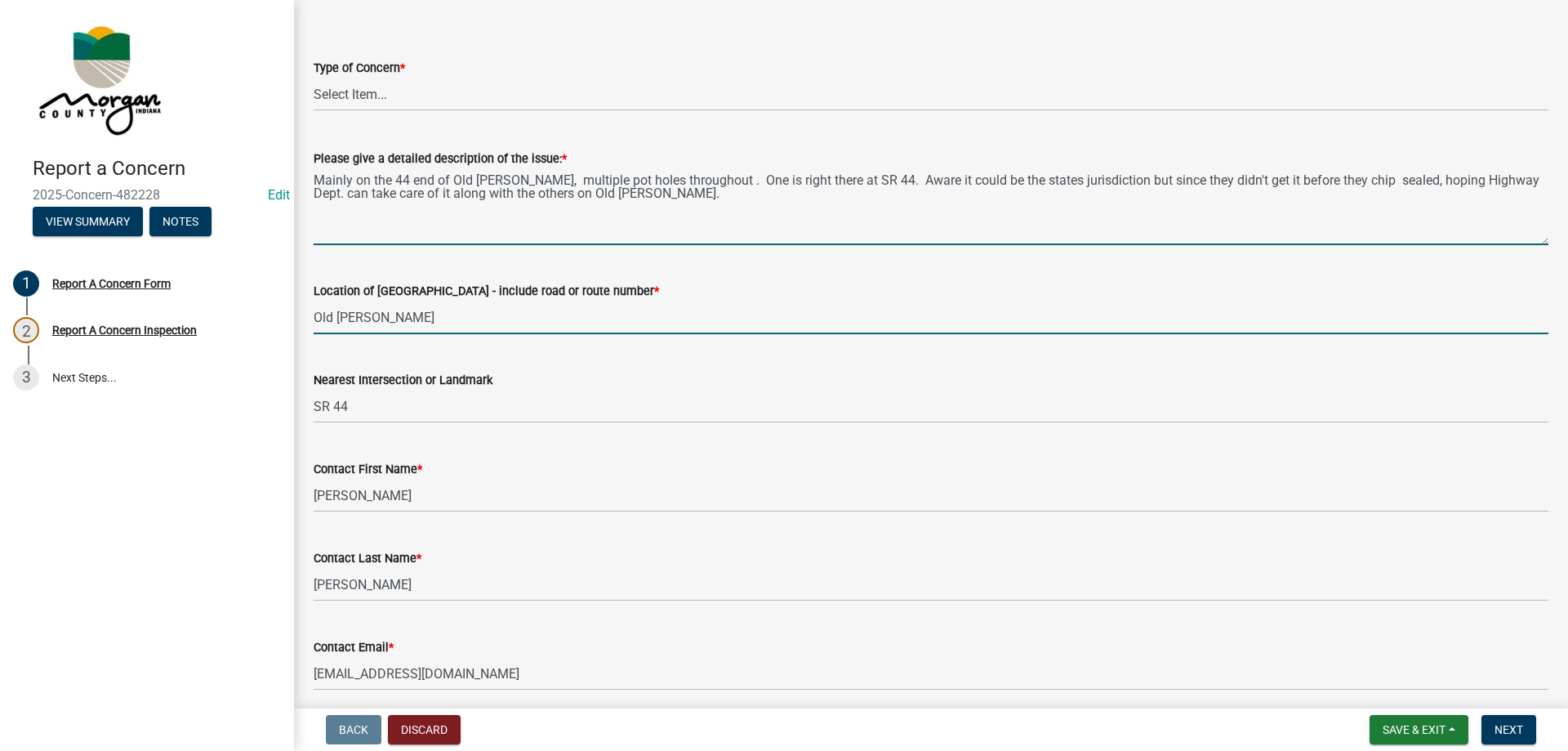
click at [395, 197] on textarea "Mainly on the 44 end of Old [PERSON_NAME], multiple pot holes throughout . One …" at bounding box center [930, 207] width 1234 height 76
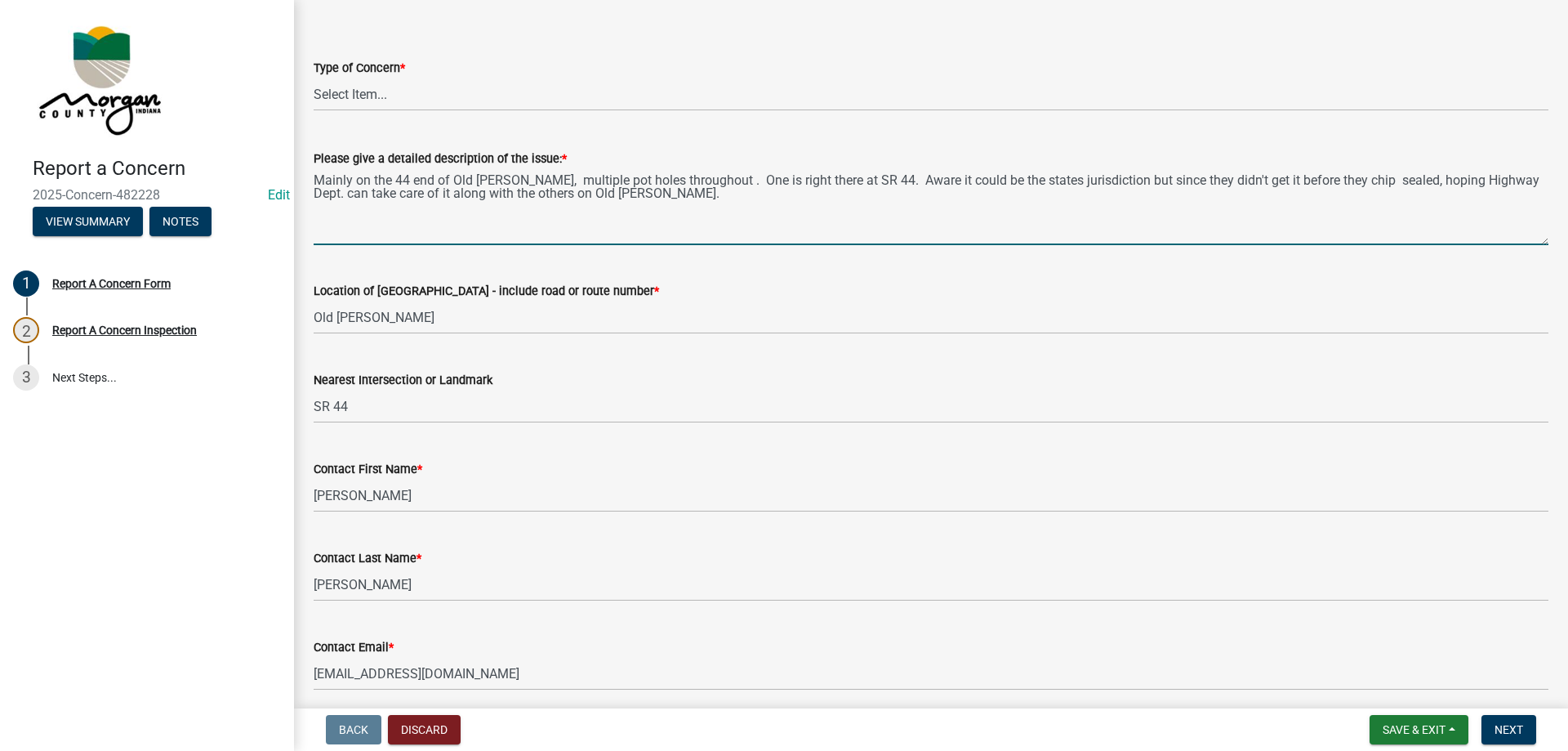
click at [401, 189] on textarea "Mainly on the 44 end of Old [PERSON_NAME], multiple pot holes throughout . One …" at bounding box center [930, 207] width 1234 height 76
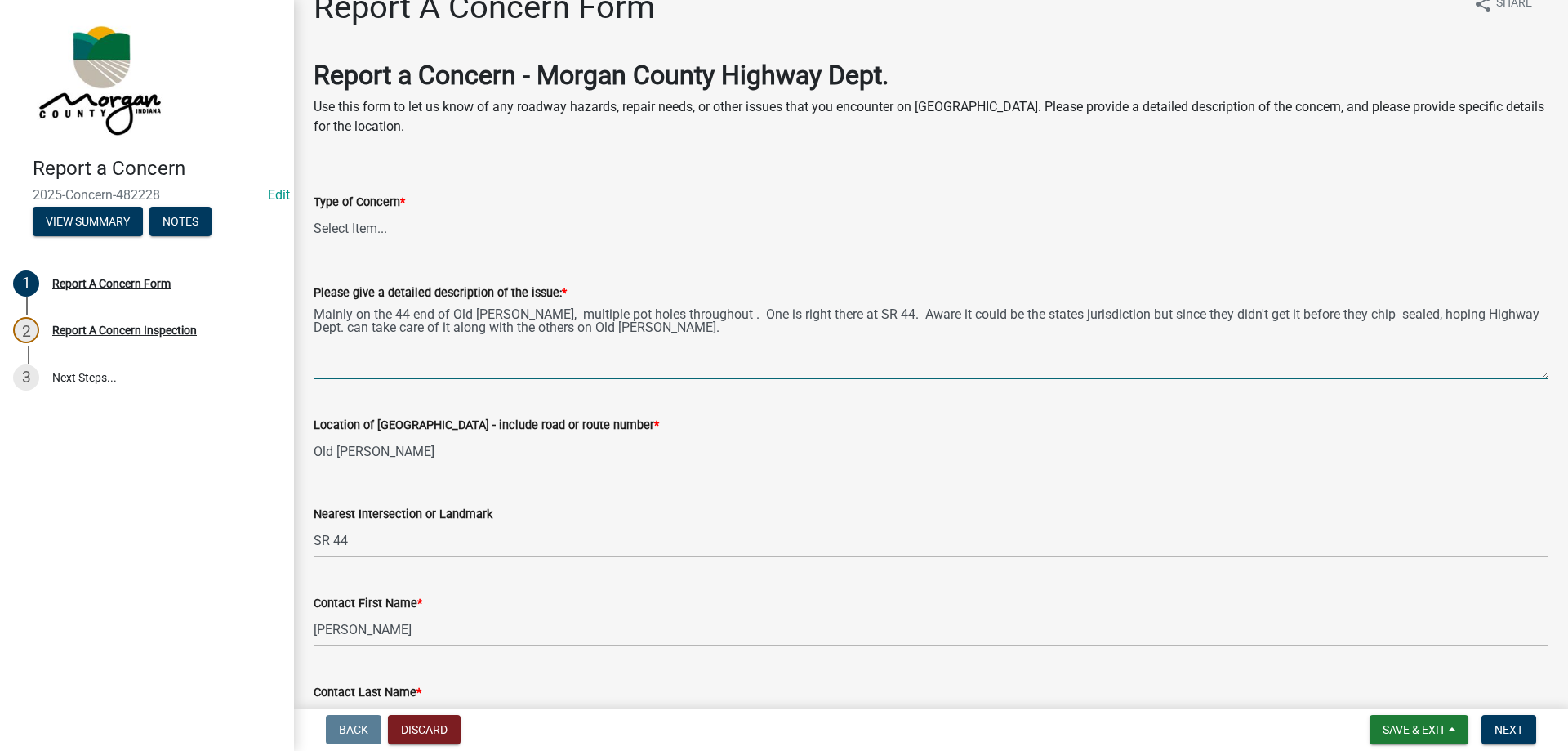
scroll to position [3, 0]
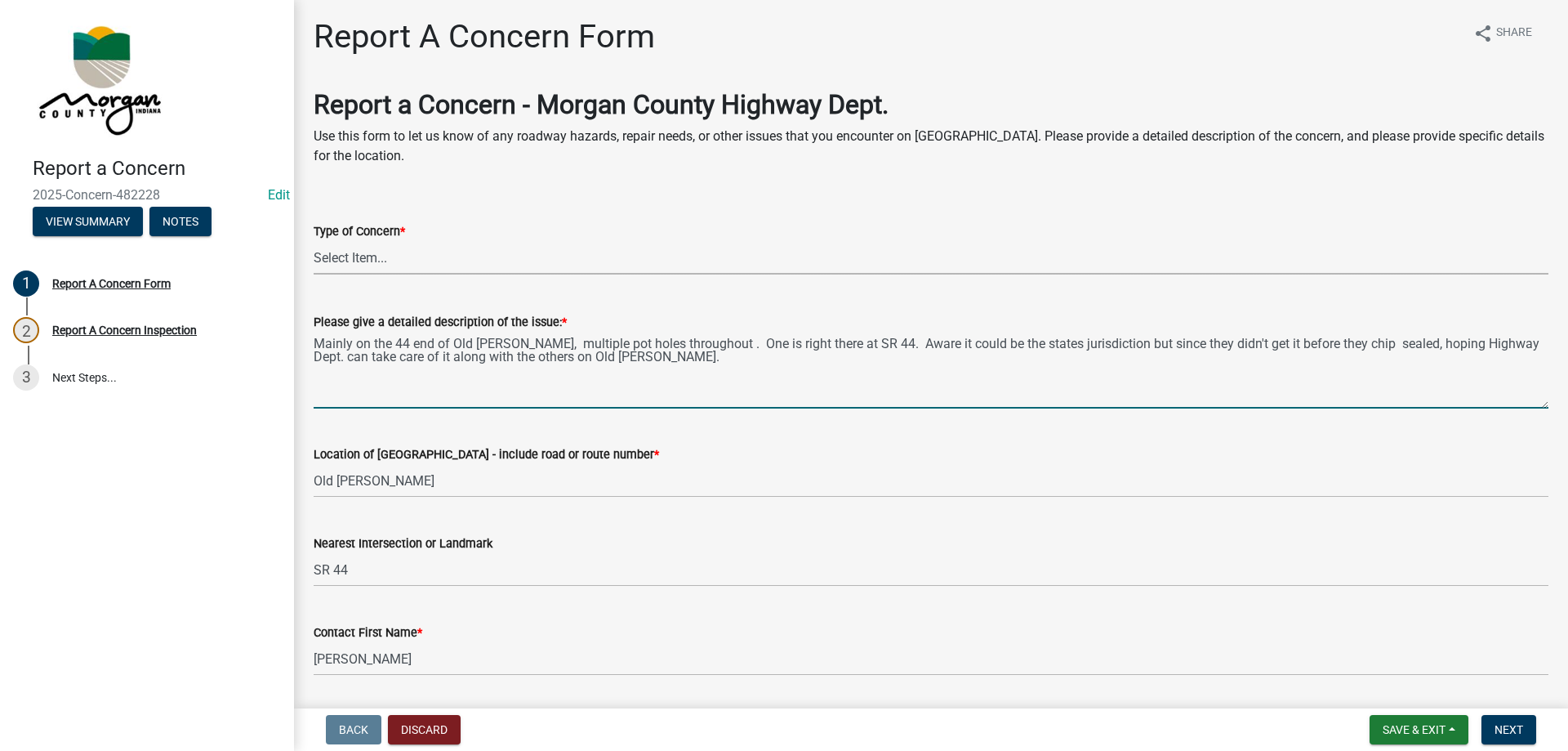
click at [373, 261] on select "Select Item... Pot Hole Patching Ditch Tree Sign Mowing Culvert Other" at bounding box center [930, 257] width 1234 height 34
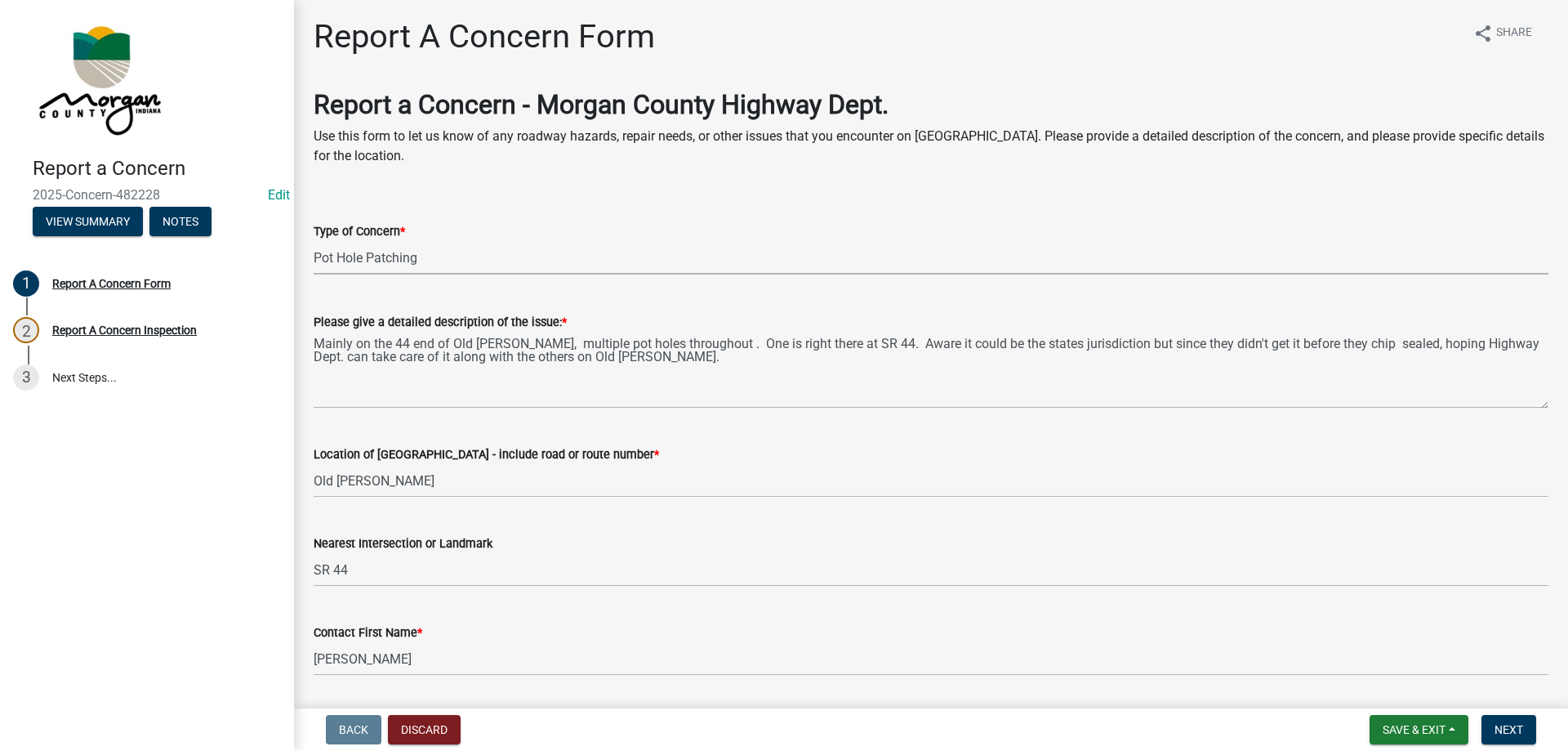
click at [313, 241] on select "Select Item... Pot Hole Patching Ditch Tree Sign Mowing Culvert Other" at bounding box center [930, 257] width 1234 height 34
select select "4e8cd194-75cf-41f7-bca6-0f810dd08e04"
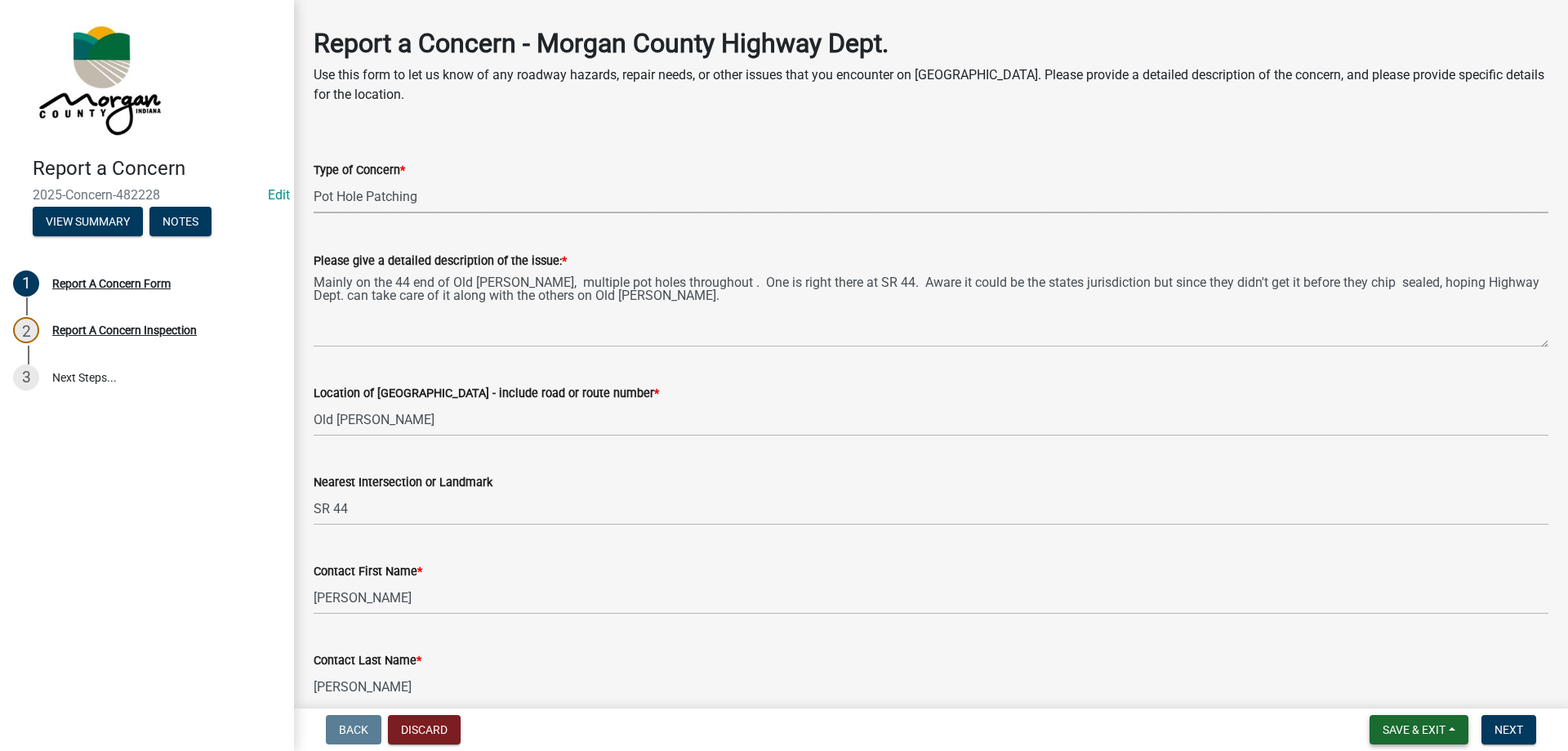
scroll to position [166, 0]
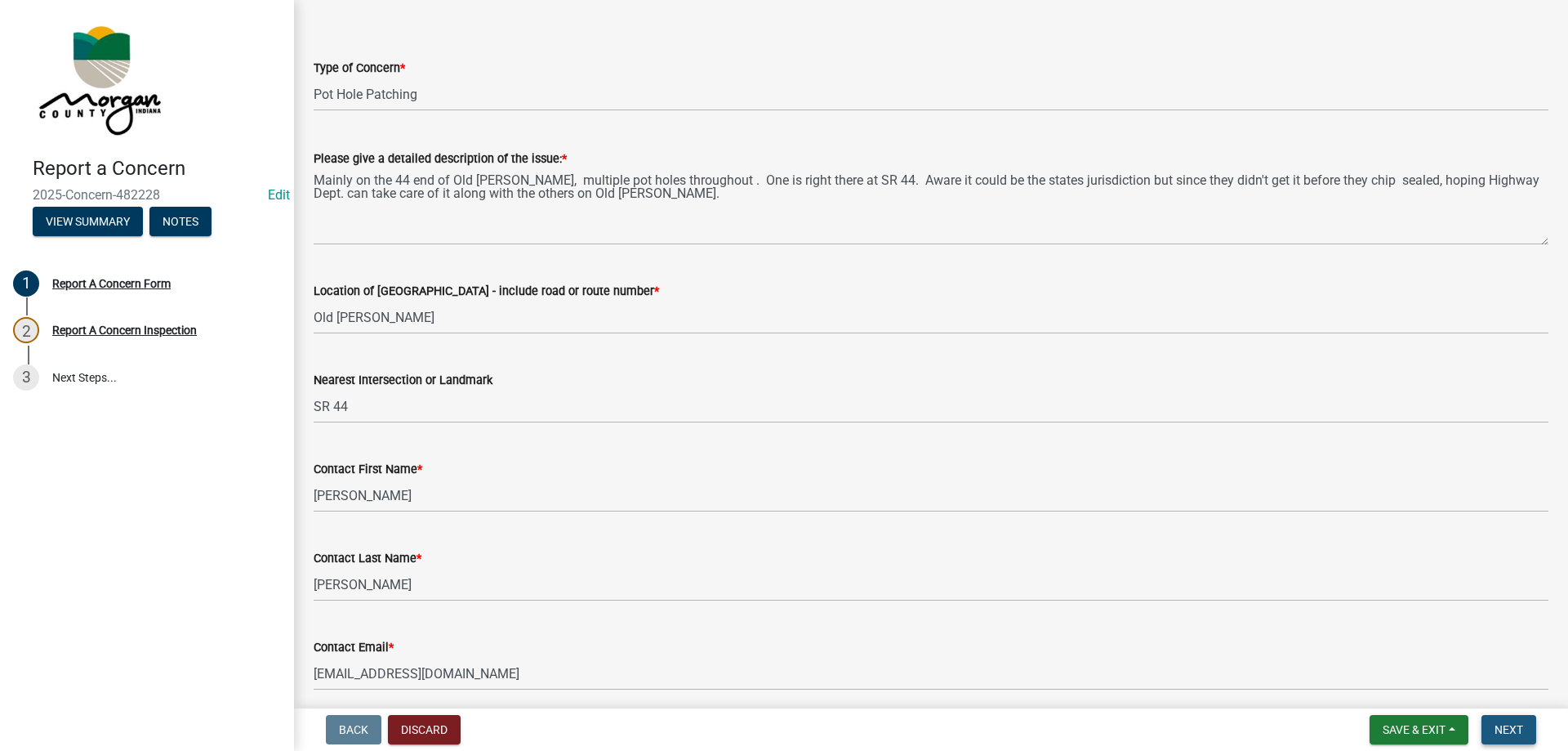
click at [1526, 732] on button "Next" at bounding box center [1509, 729] width 55 height 29
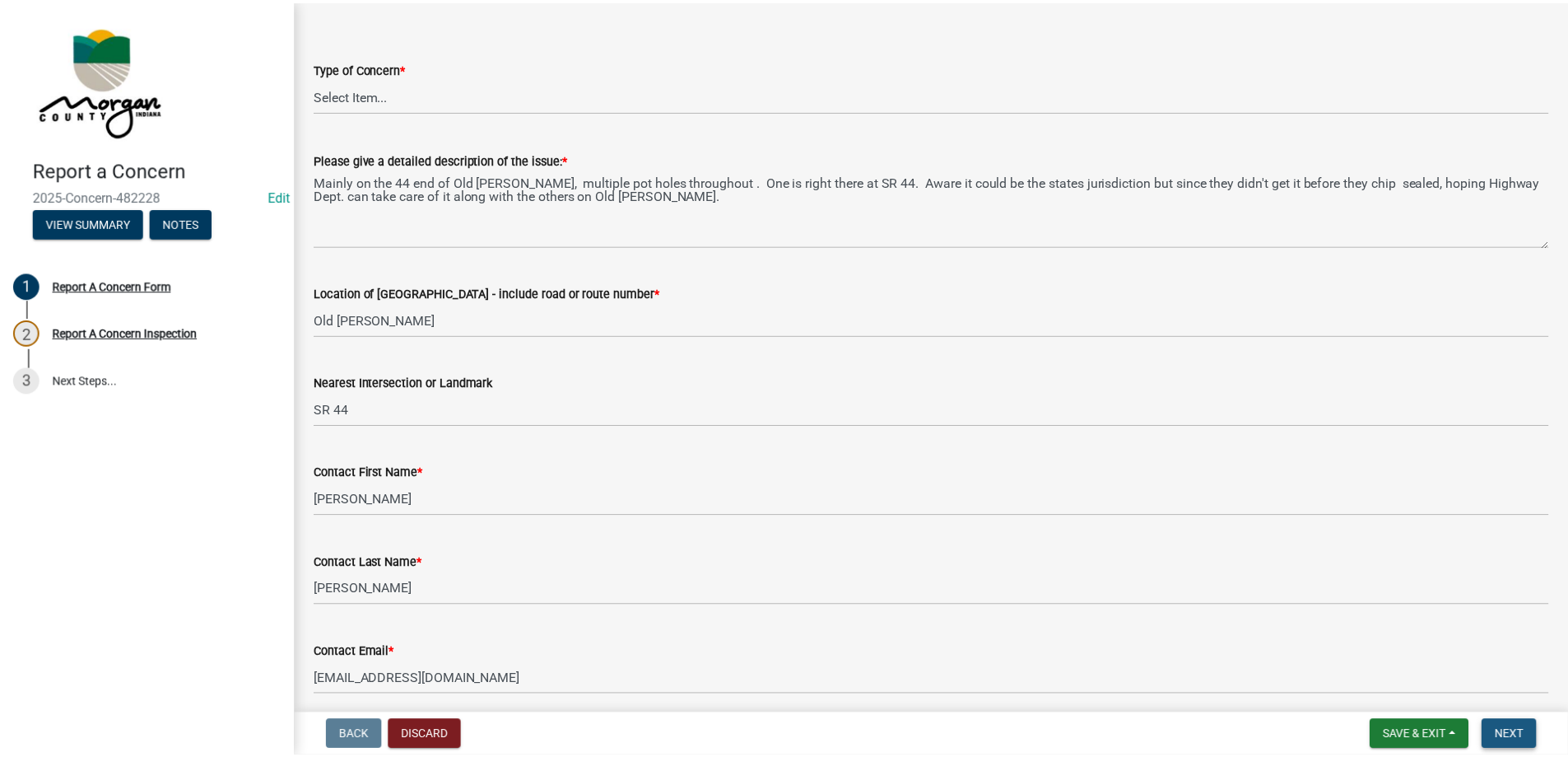
scroll to position [0, 0]
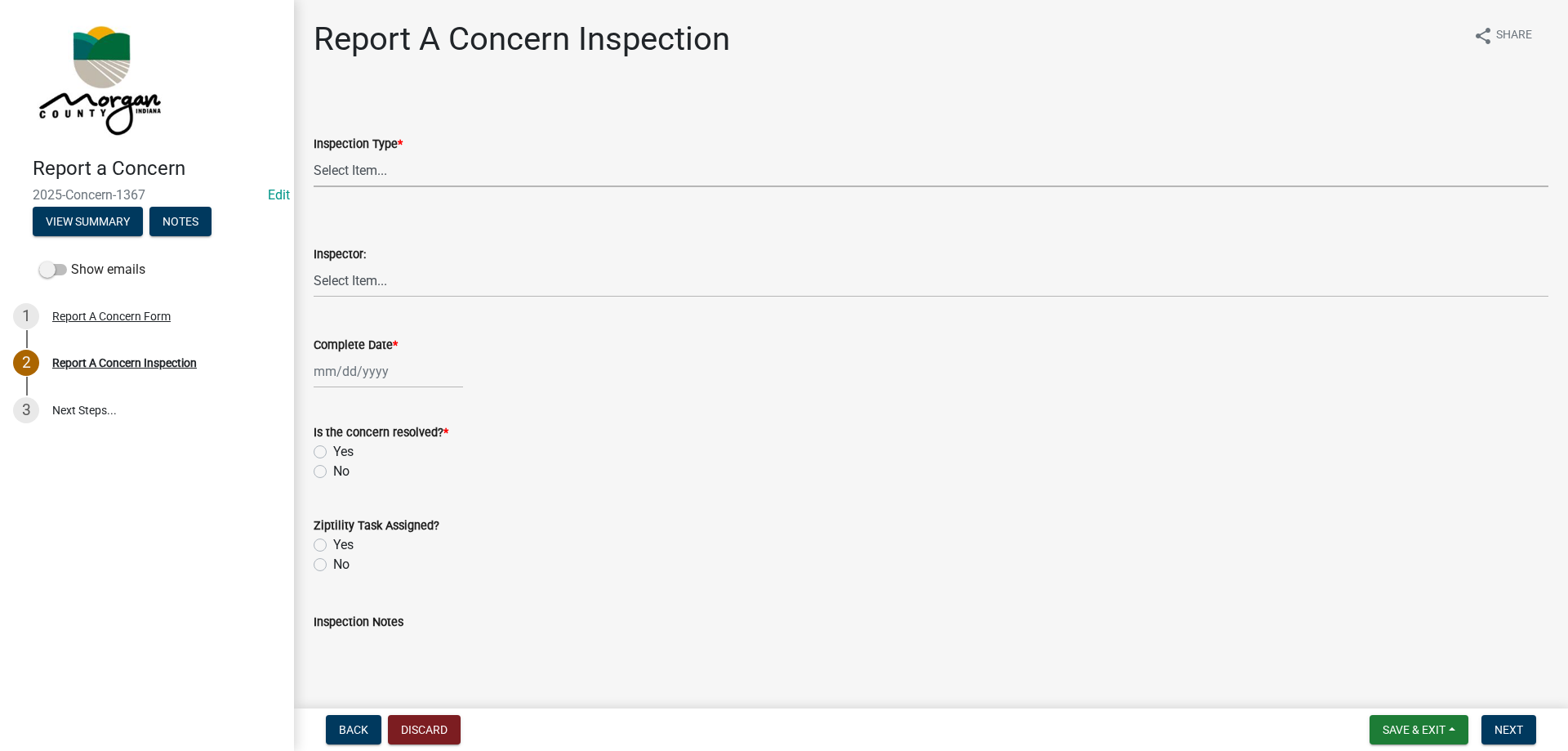
click at [317, 162] on select "Select Item... Pot Hole Patching Ditch Tree Sign Mowing Culvert Other" at bounding box center [930, 170] width 1234 height 34
click at [313, 154] on select "Select Item... Pot Hole Patching Ditch Tree Sign Mowing Culvert Other" at bounding box center [930, 170] width 1234 height 34
select select "4e8cd194-75cf-41f7-bca6-0f810dd08e04"
click at [371, 273] on select "Select Item... [PERSON_NAME] [PERSON_NAME] [PERSON_NAME] [PERSON_NAME] [PERSON_…" at bounding box center [930, 281] width 1234 height 34
click at [313, 264] on select "Select Item... [PERSON_NAME] [PERSON_NAME] [PERSON_NAME] [PERSON_NAME] [PERSON_…" at bounding box center [930, 281] width 1234 height 34
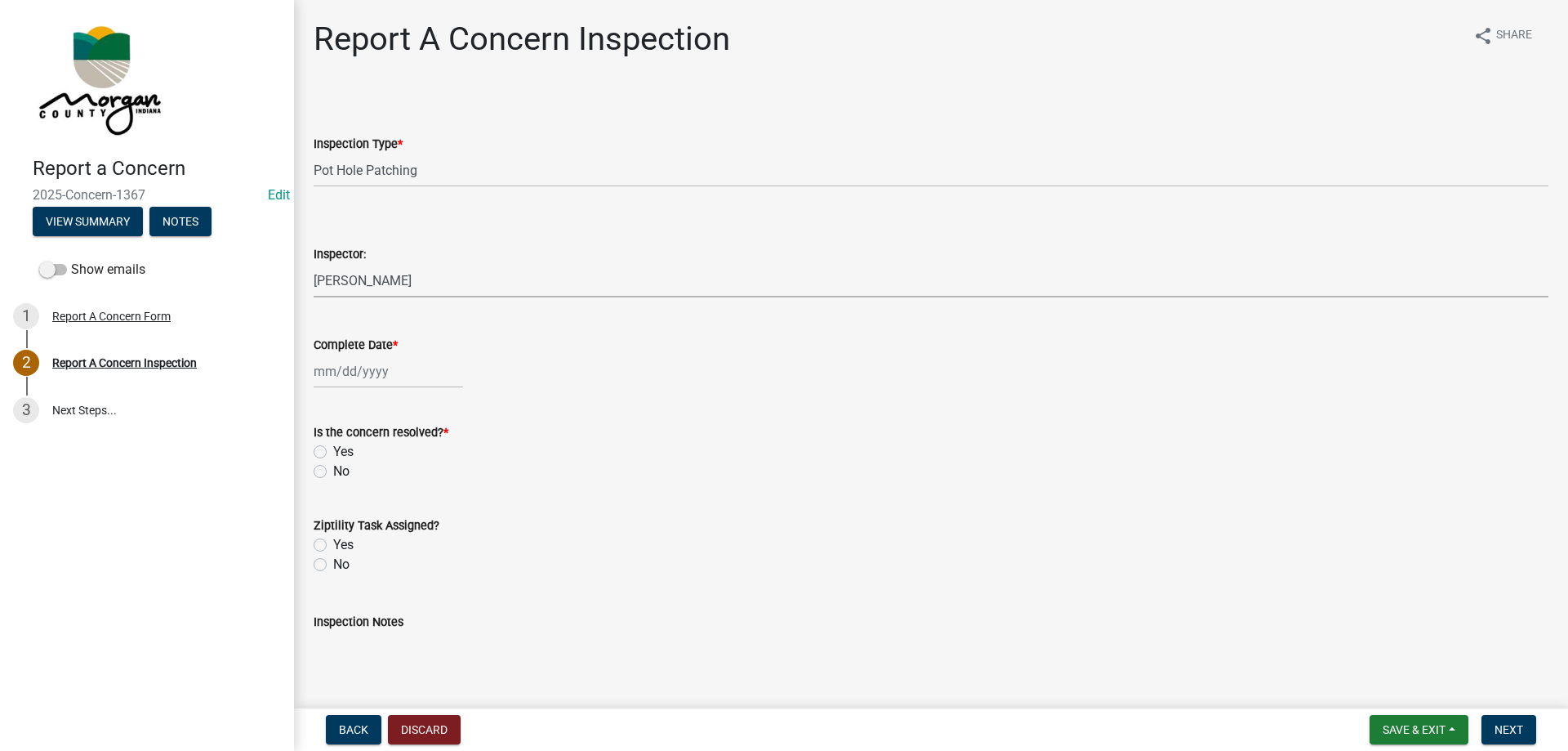
select select "8bda91b2-ac7b-41e2-ae5b-cef6dd645a83"
click at [355, 366] on div at bounding box center [388, 371] width 149 height 34
select select "9"
select select "2025"
click at [327, 549] on div "22" at bounding box center [329, 536] width 26 height 26
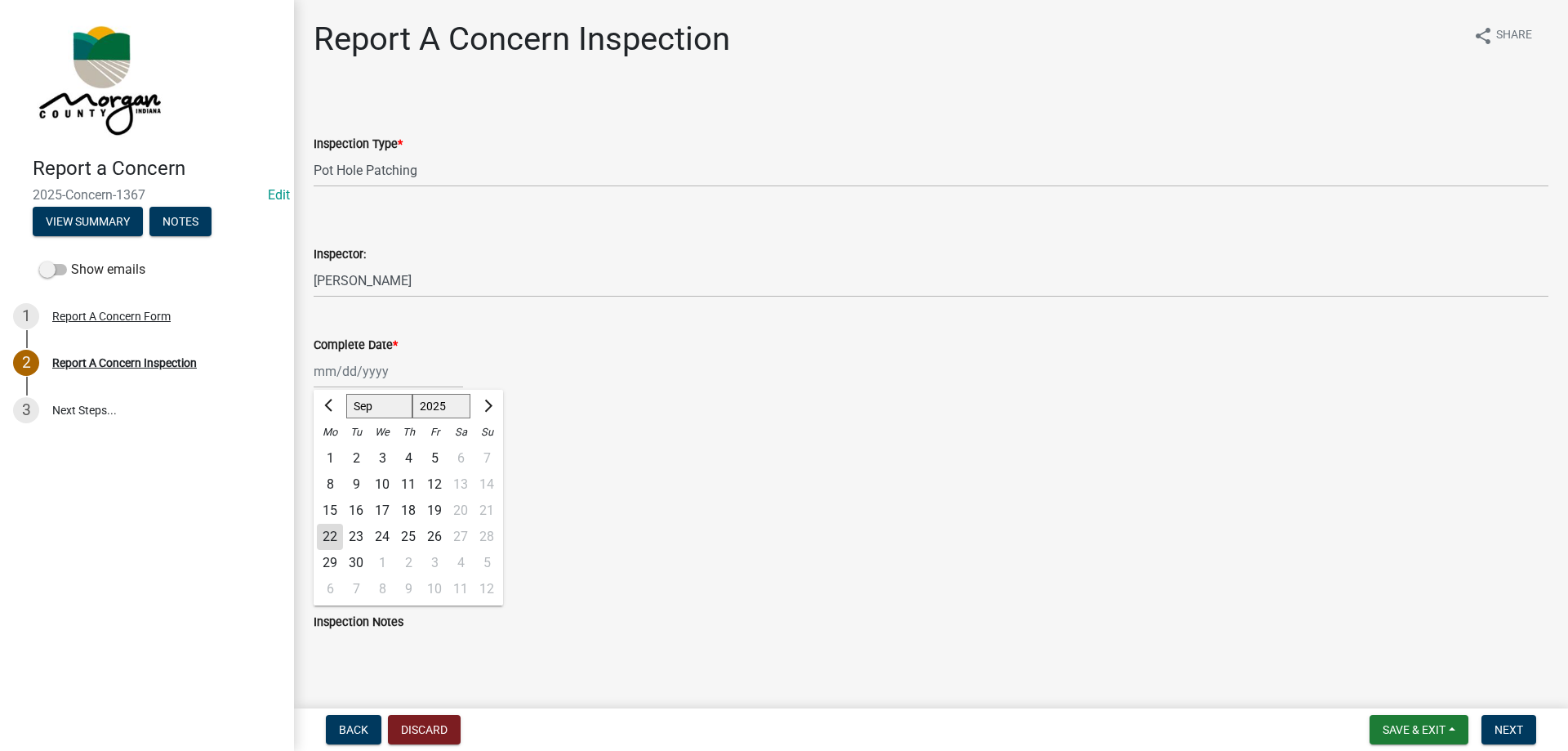
type input "[DATE]"
click at [333, 455] on label "Yes" at bounding box center [343, 452] width 20 height 20
click at [333, 453] on input "Yes" at bounding box center [338, 447] width 11 height 11
radio input "true"
click at [333, 547] on label "Yes" at bounding box center [343, 545] width 20 height 20
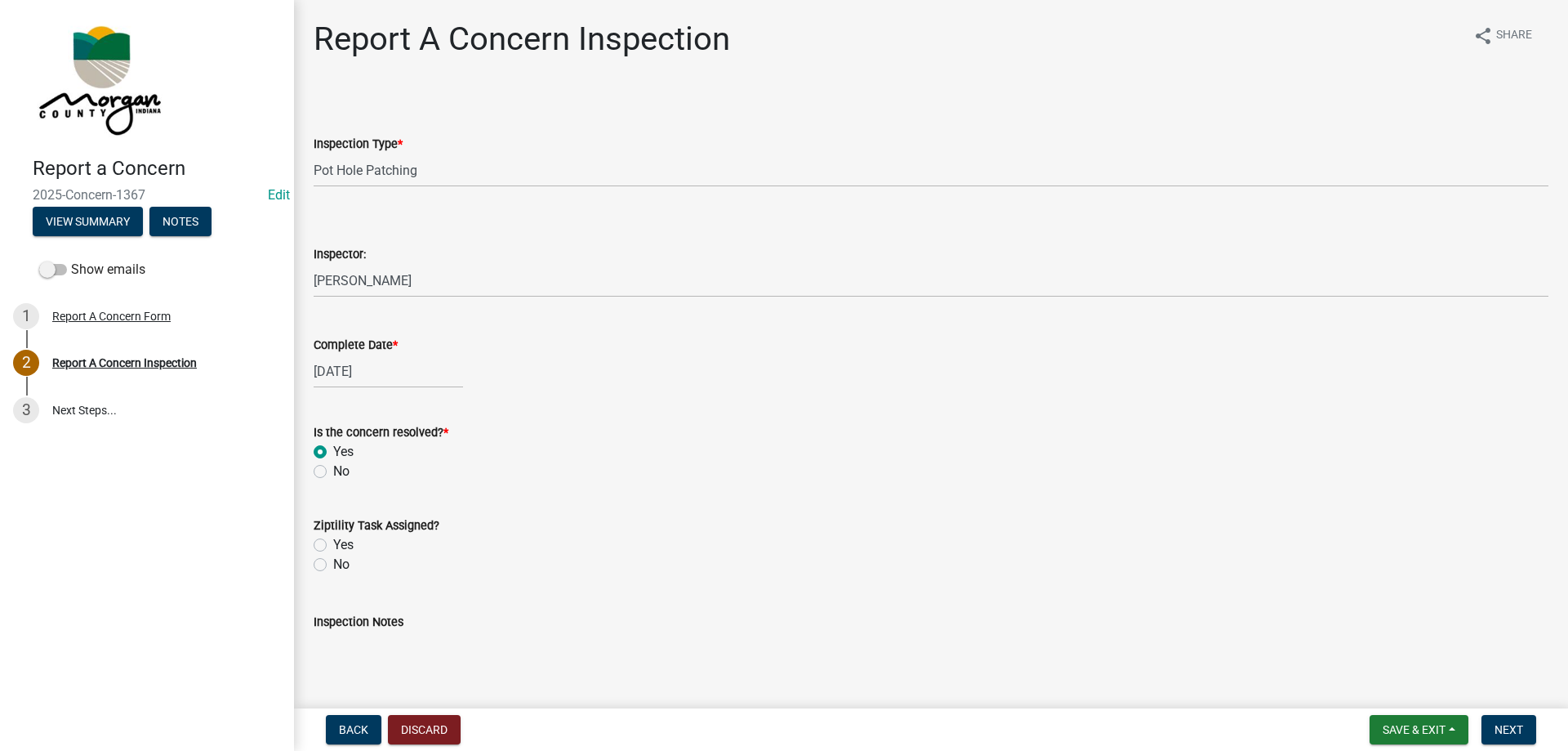
click at [333, 546] on input "Yes" at bounding box center [338, 541] width 11 height 11
radio input "true"
click at [334, 647] on textarea "Inspection Notes" at bounding box center [930, 669] width 1234 height 76
type textarea "A"
type textarea "Sent to D1"
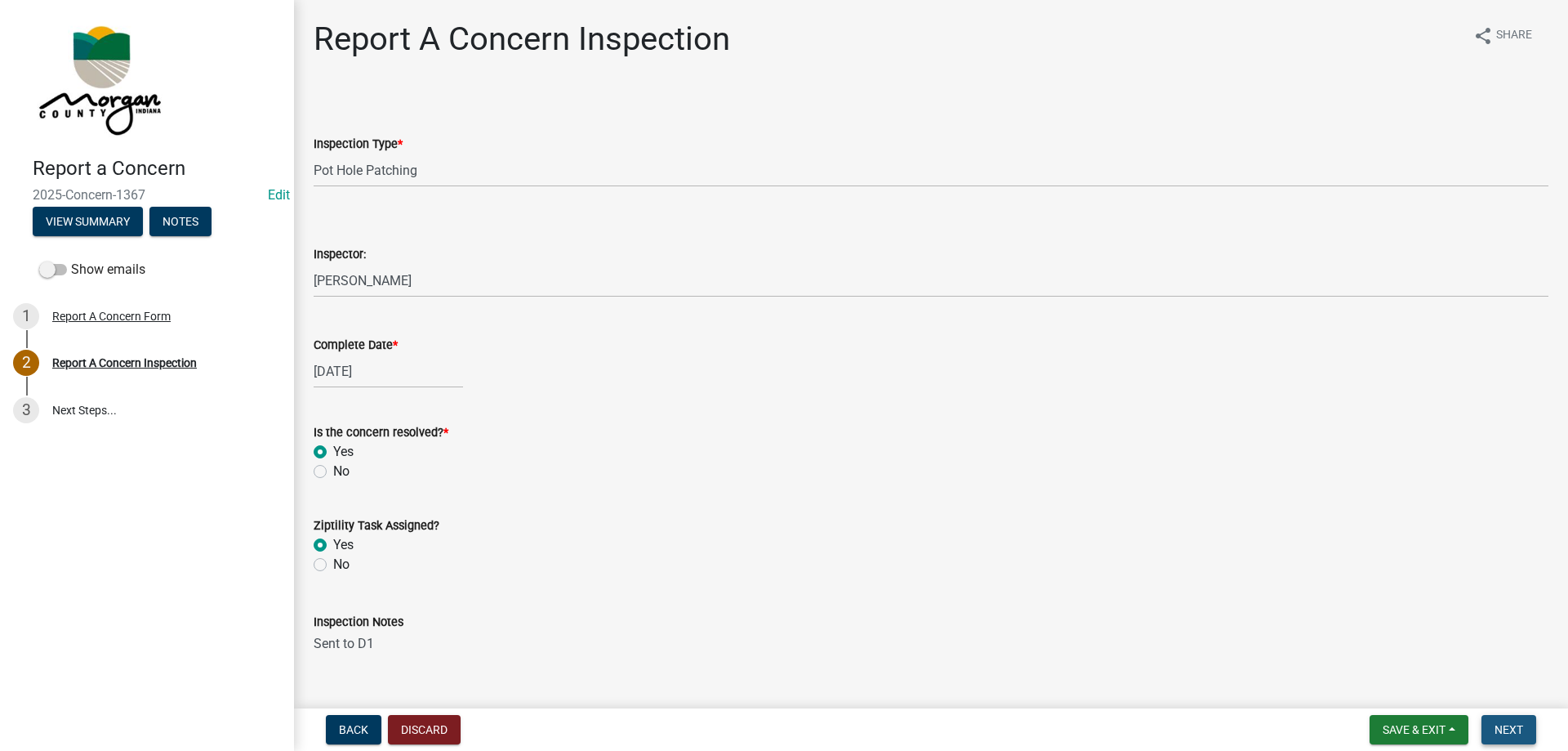
click at [1516, 735] on span "Next" at bounding box center [1509, 729] width 28 height 13
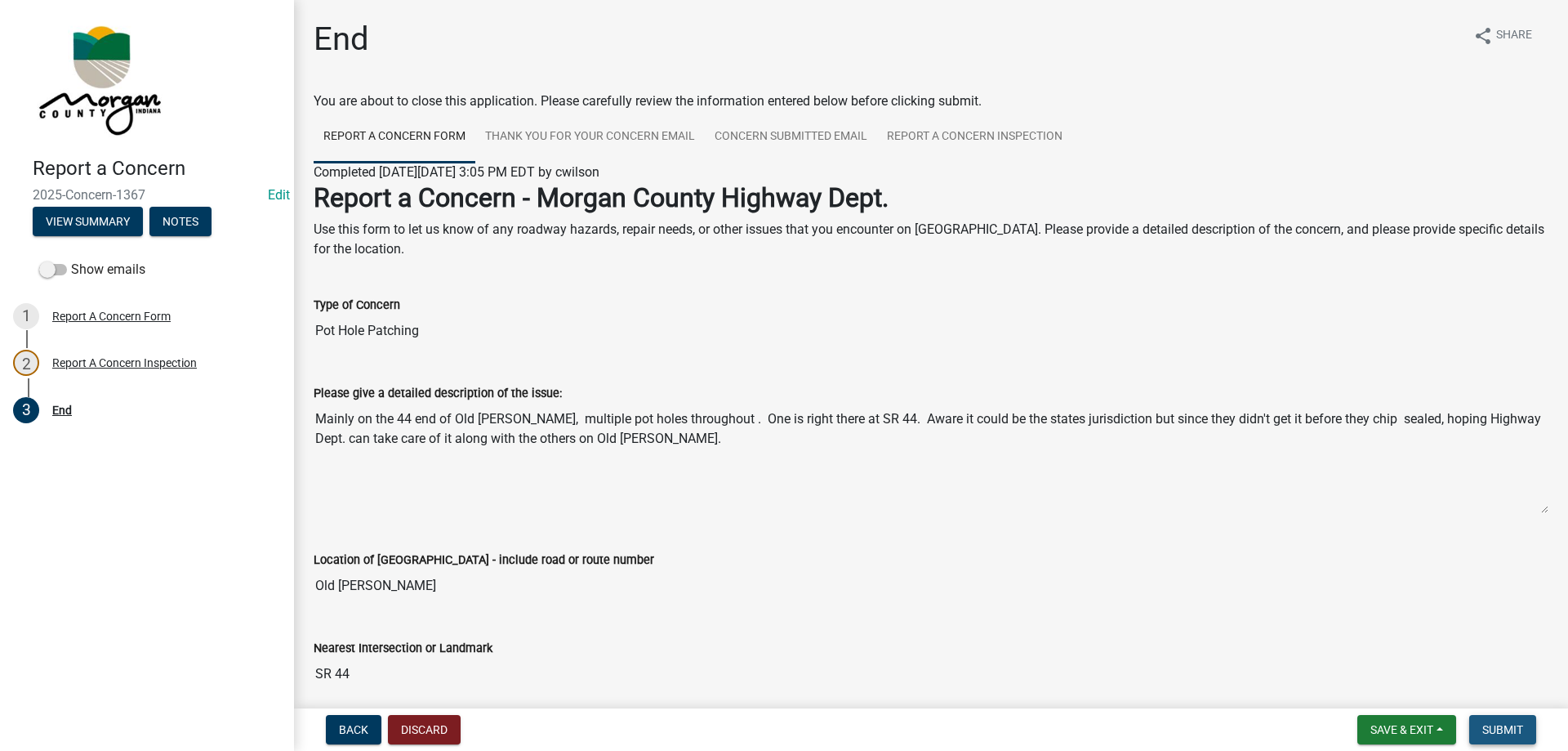
click at [1516, 735] on span "Submit" at bounding box center [1502, 729] width 41 height 13
